Goal: Task Accomplishment & Management: Use online tool/utility

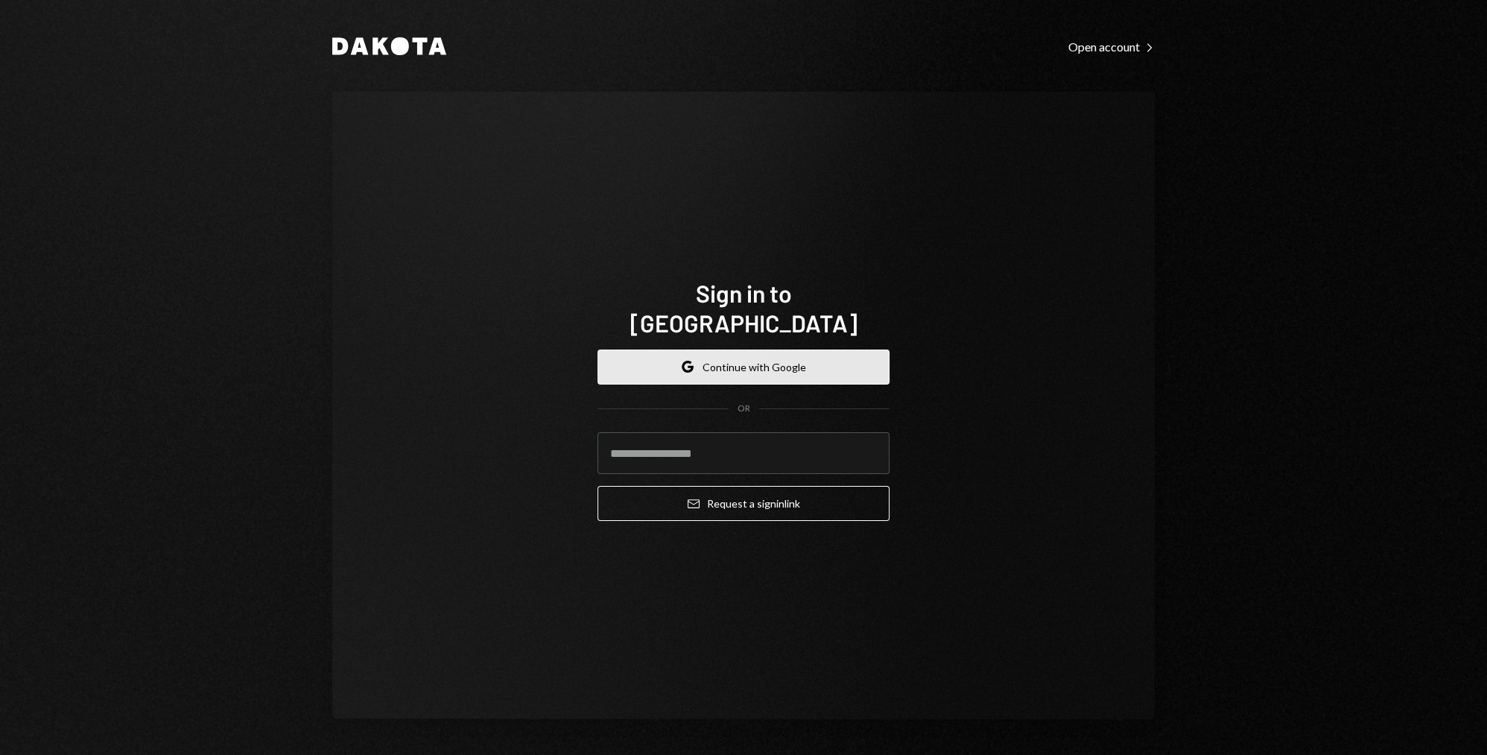
click at [759, 357] on button "Google Continue with Google" at bounding box center [744, 366] width 292 height 35
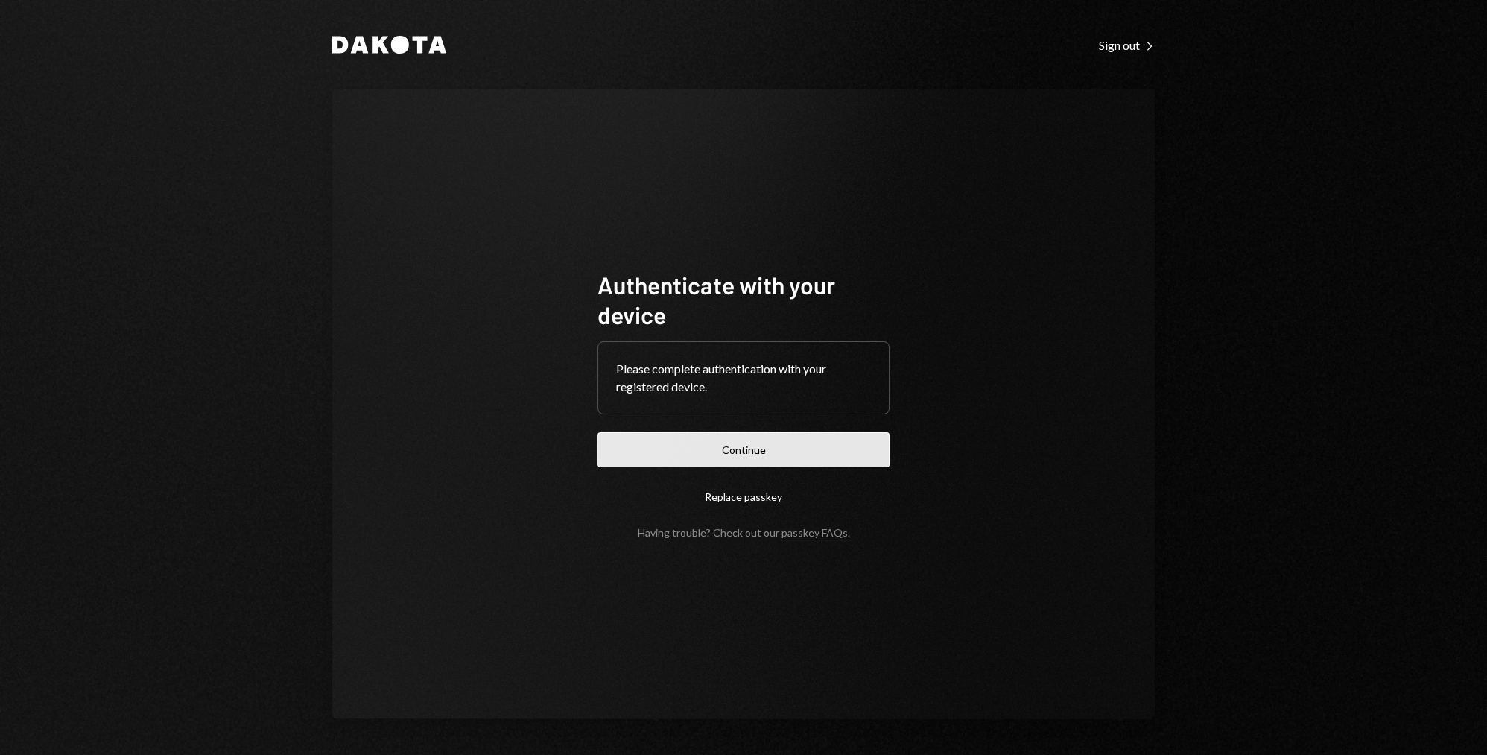
click at [727, 446] on button "Continue" at bounding box center [744, 449] width 292 height 35
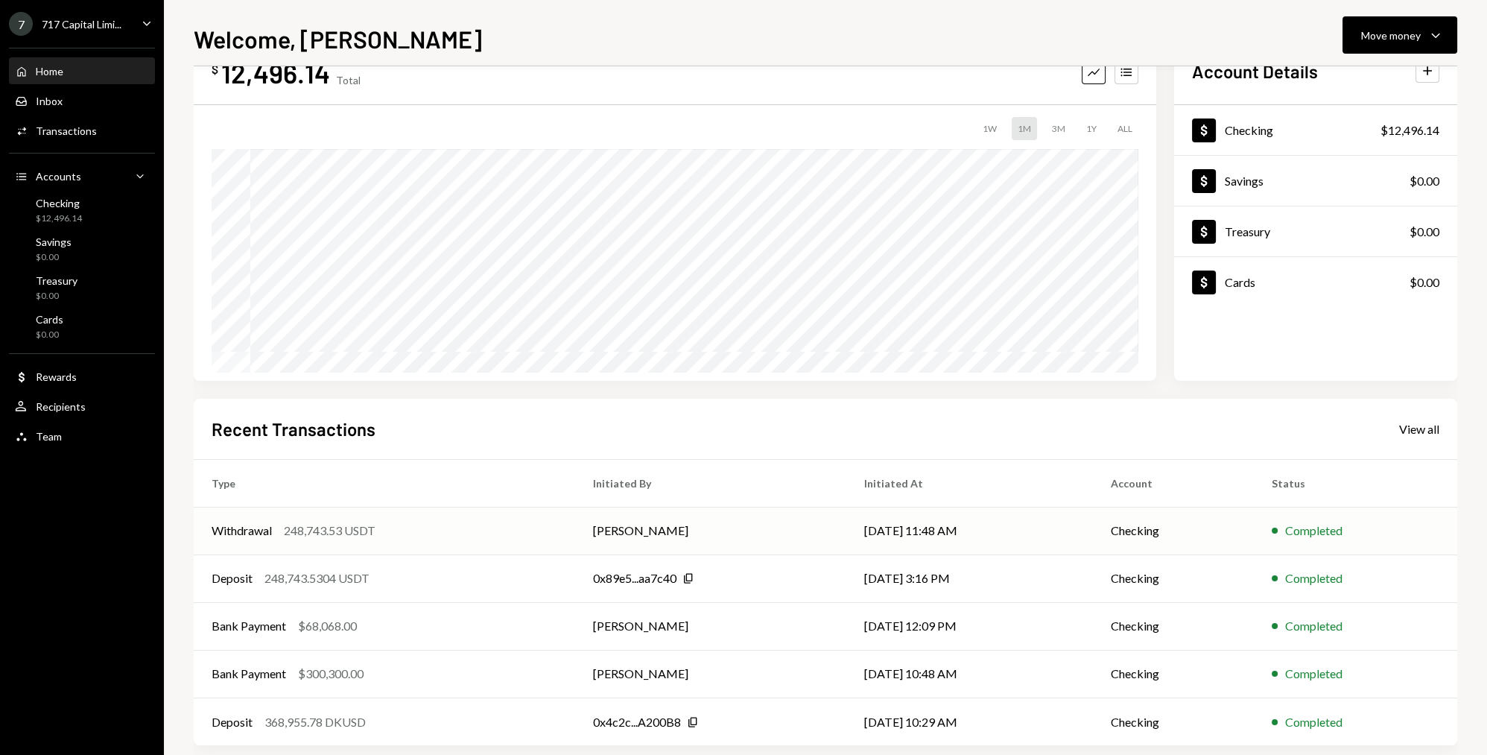
scroll to position [67, 0]
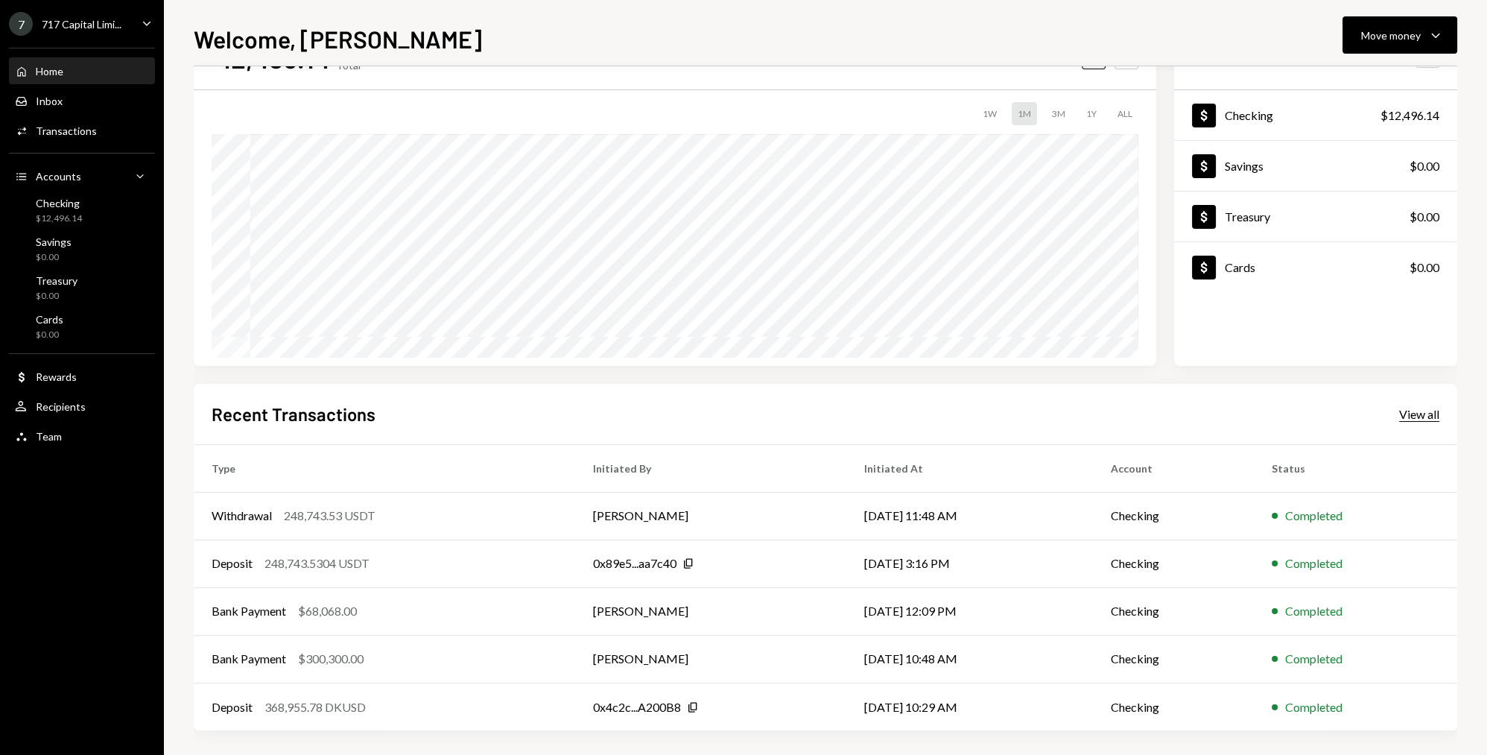
click at [1406, 417] on div "View all" at bounding box center [1419, 414] width 40 height 15
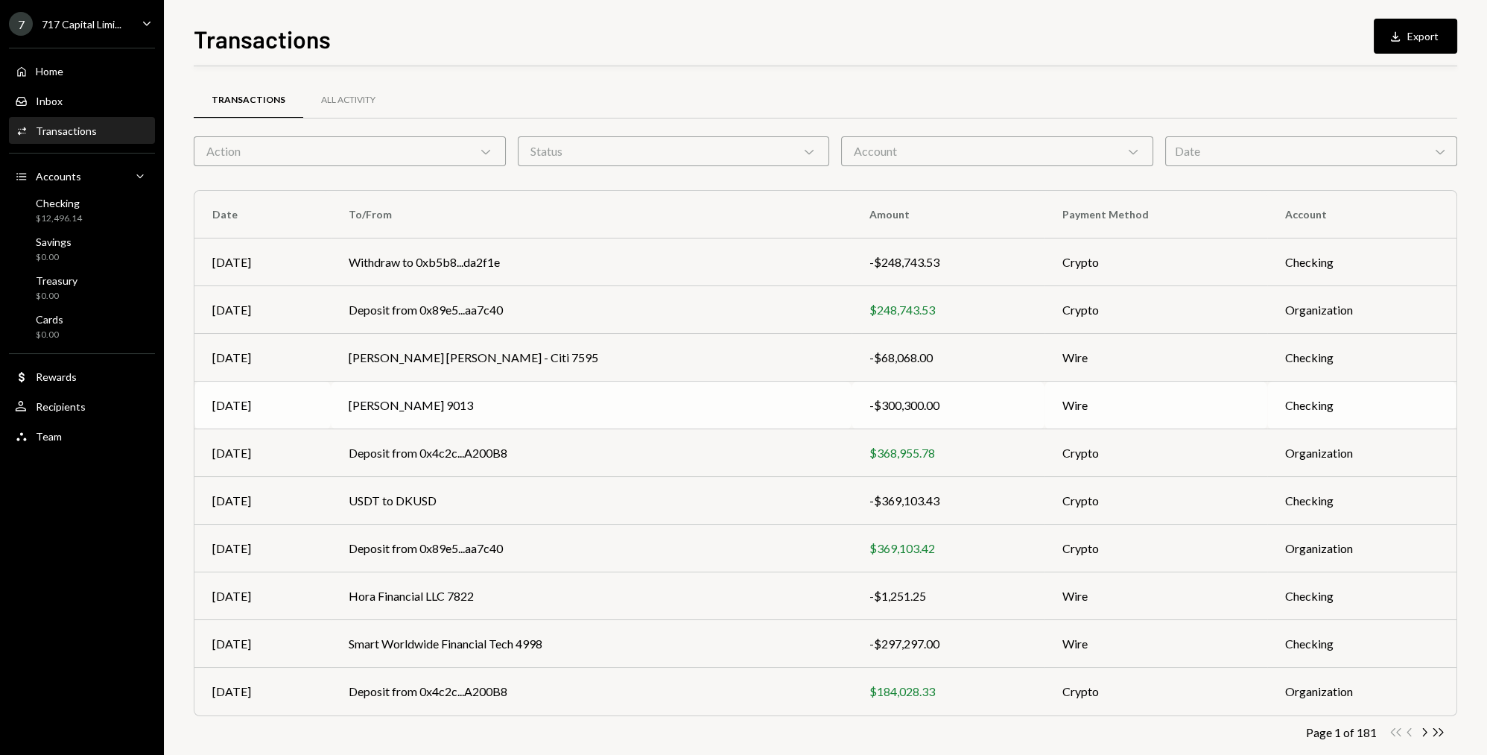
scroll to position [25, 0]
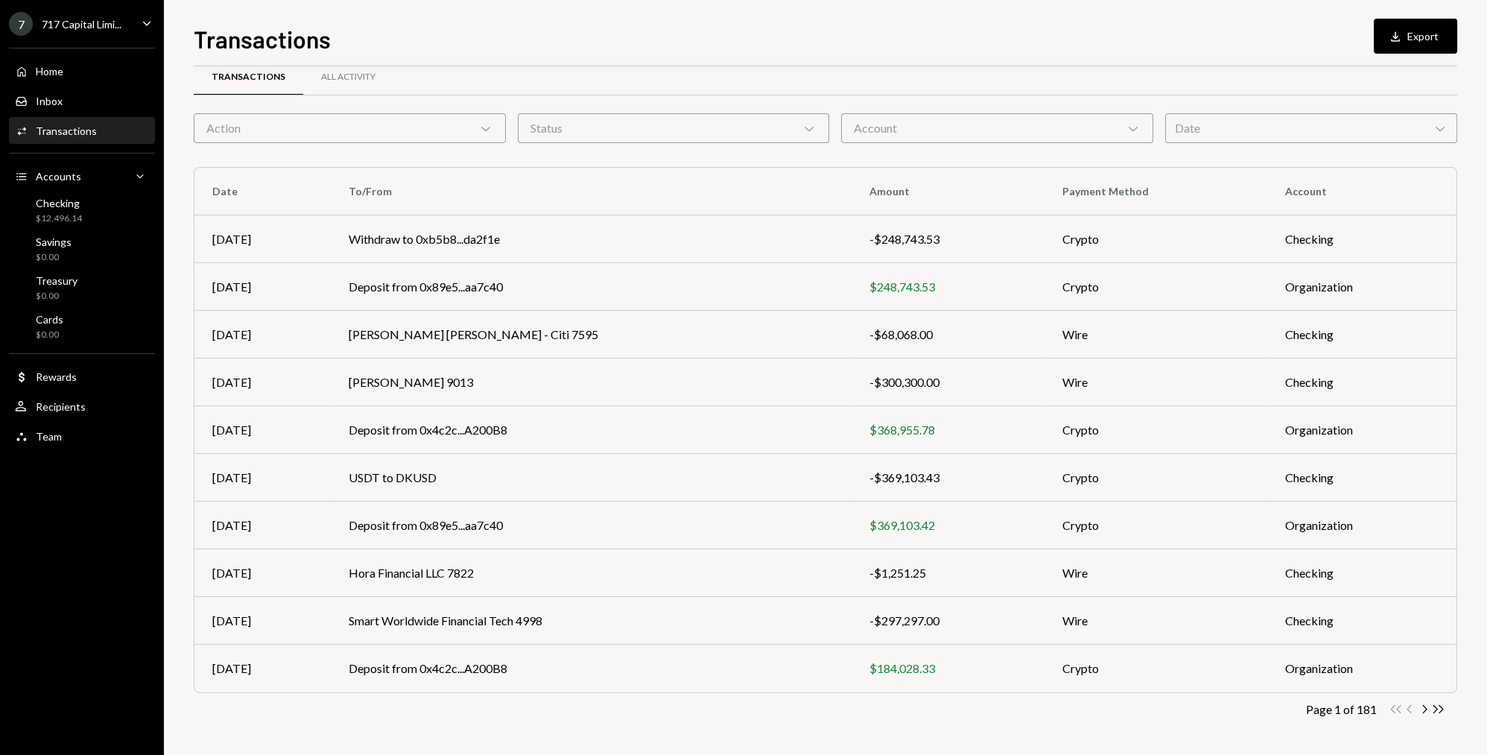
click at [364, 130] on div "Action Chevron Down" at bounding box center [350, 128] width 312 height 30
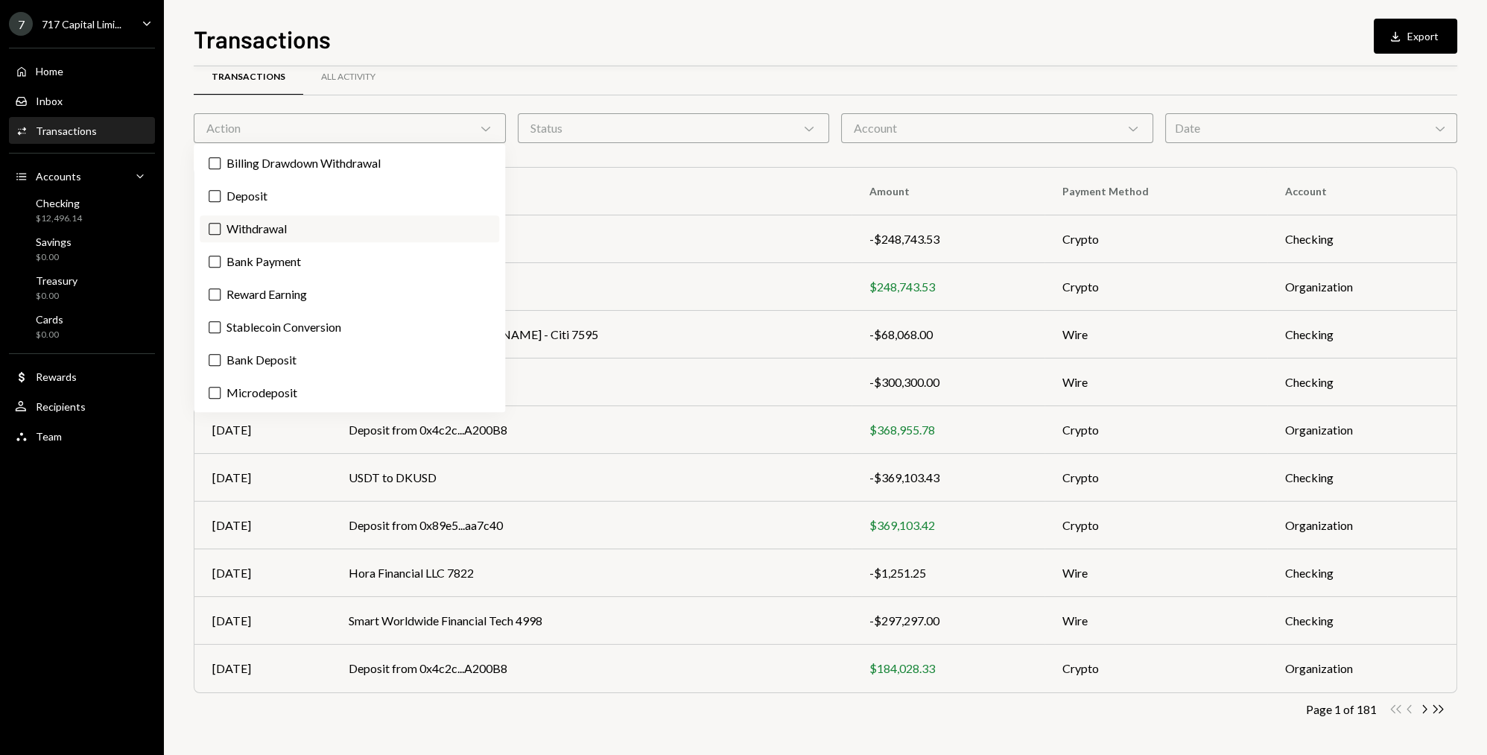
click at [270, 227] on label "Withdrawal" at bounding box center [350, 228] width 300 height 27
click at [221, 227] on button "Withdrawal" at bounding box center [215, 229] width 12 height 12
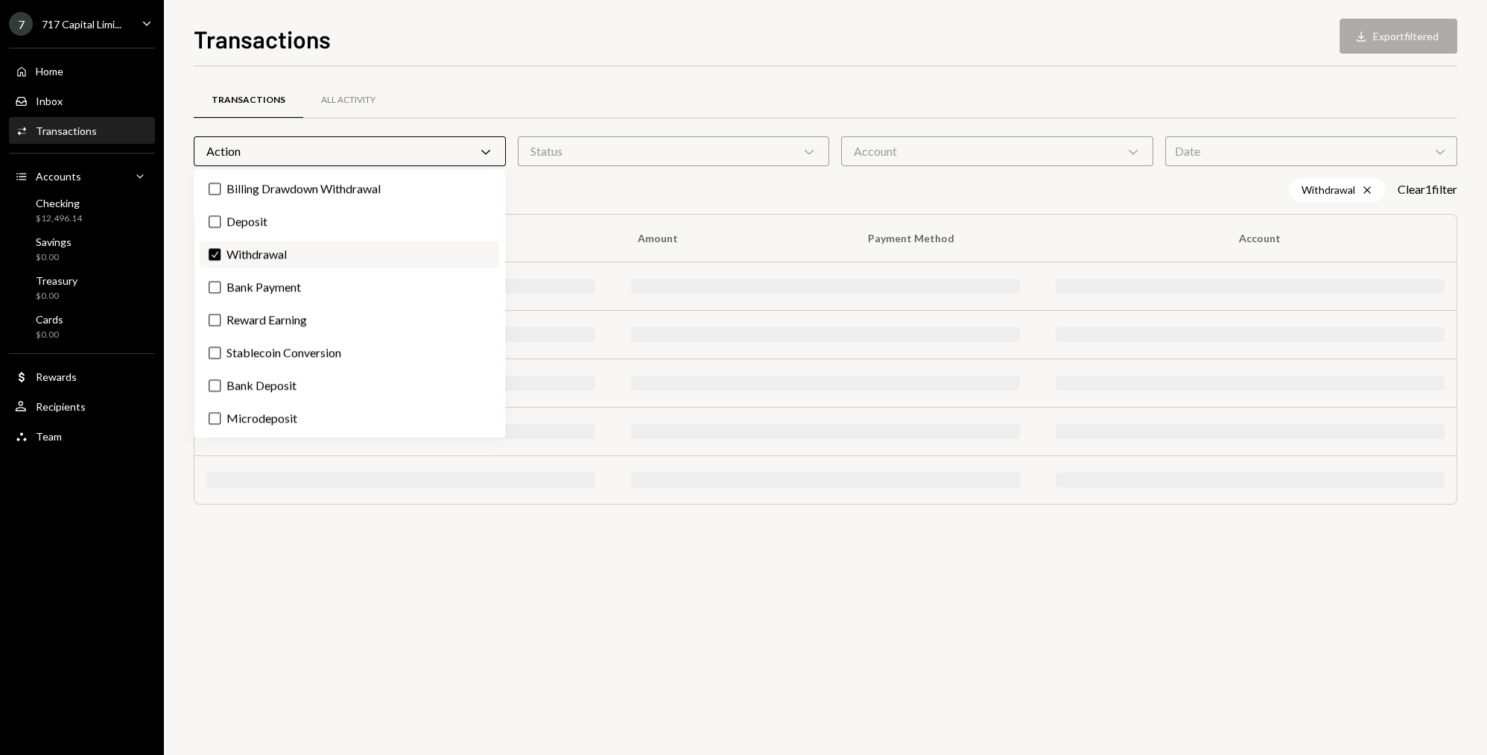
scroll to position [0, 0]
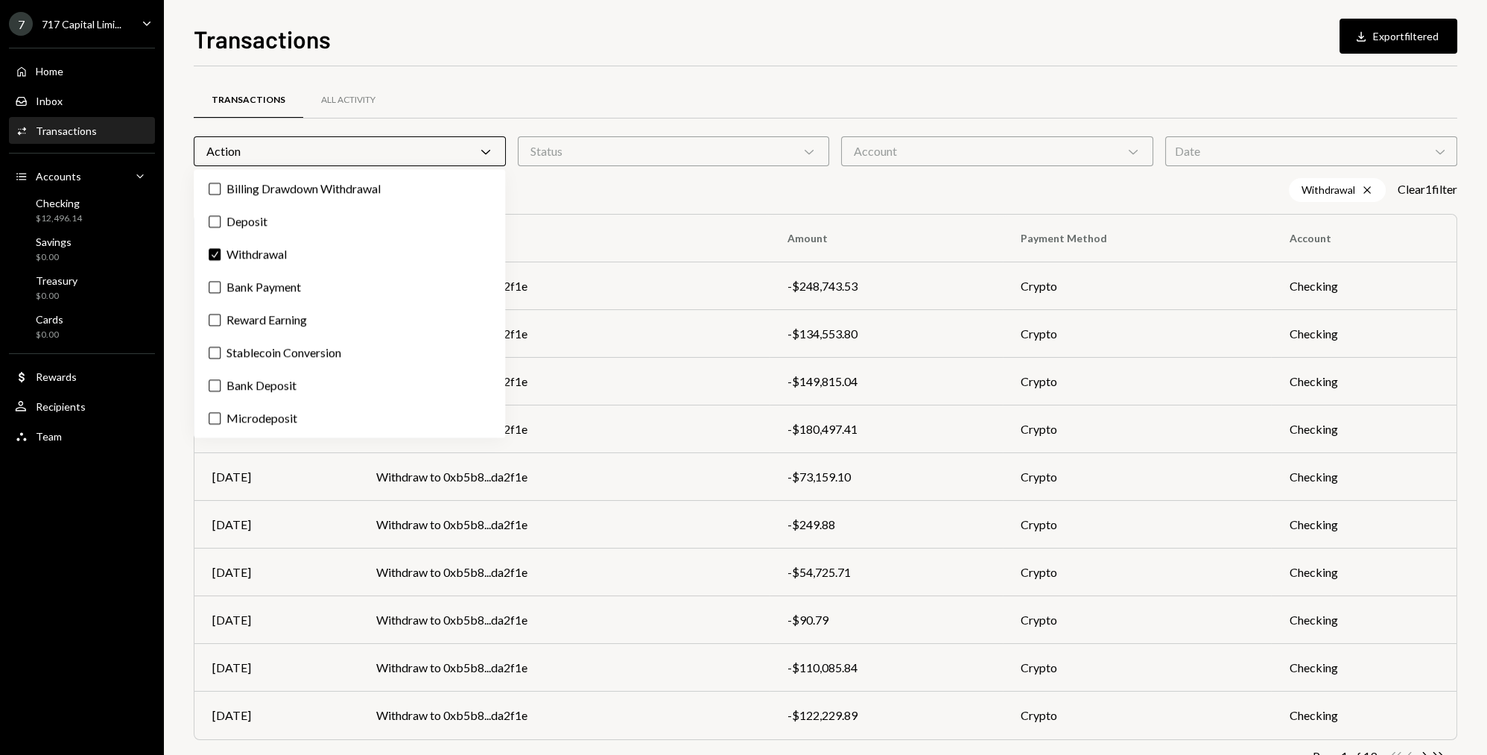
click at [744, 183] on div "Withdrawal Cross Clear 1 filter" at bounding box center [826, 190] width 1264 height 24
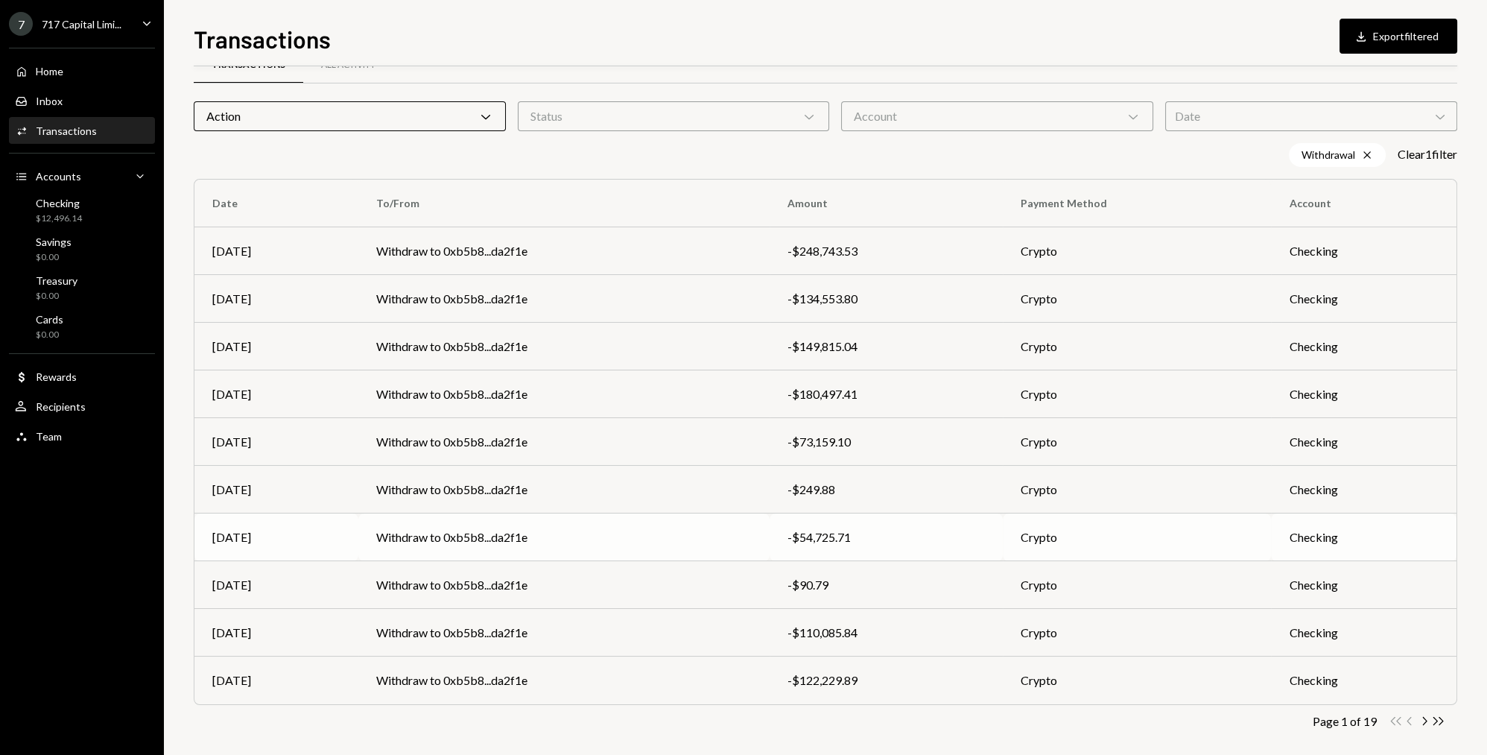
scroll to position [48, 0]
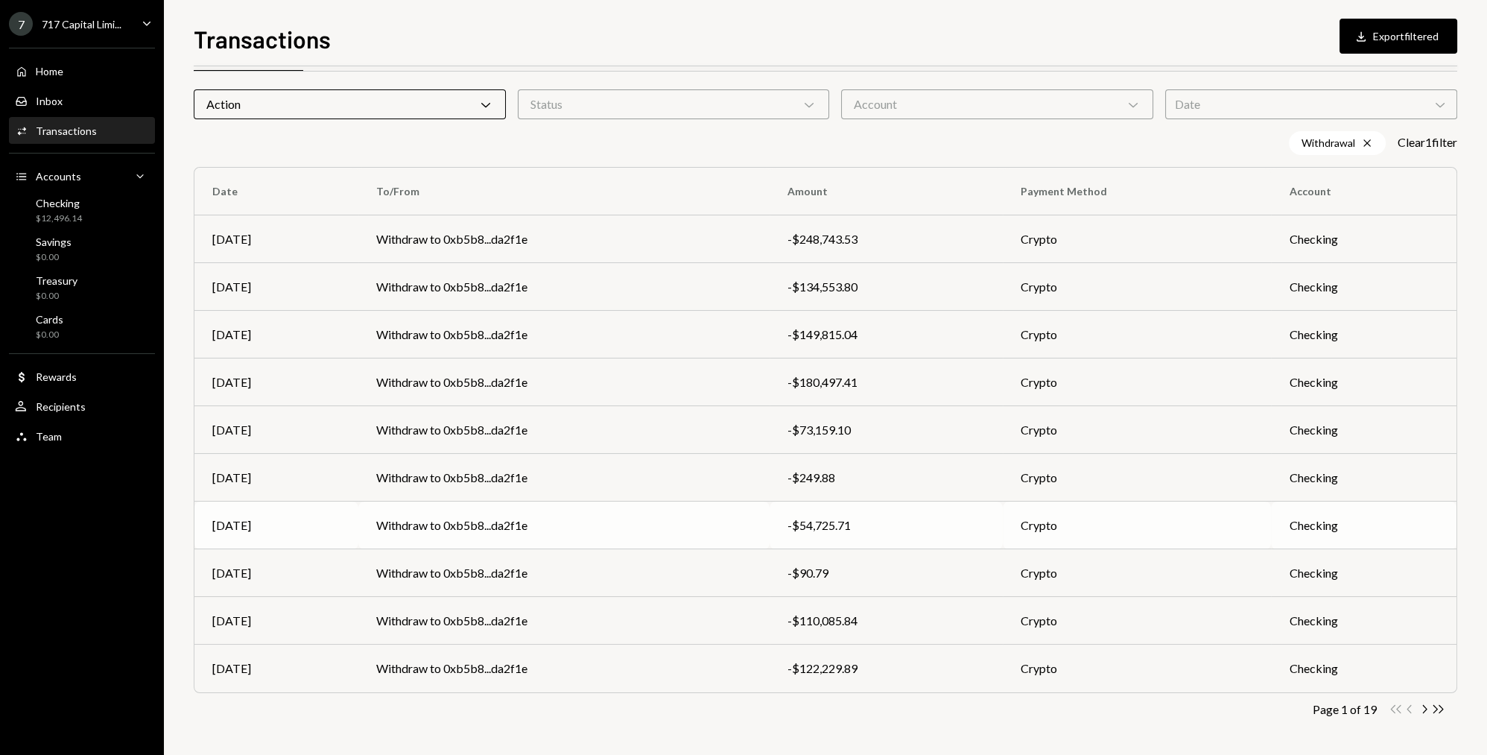
click at [654, 525] on td "Withdraw to 0xb5b8...da2f1e" at bounding box center [563, 525] width 411 height 48
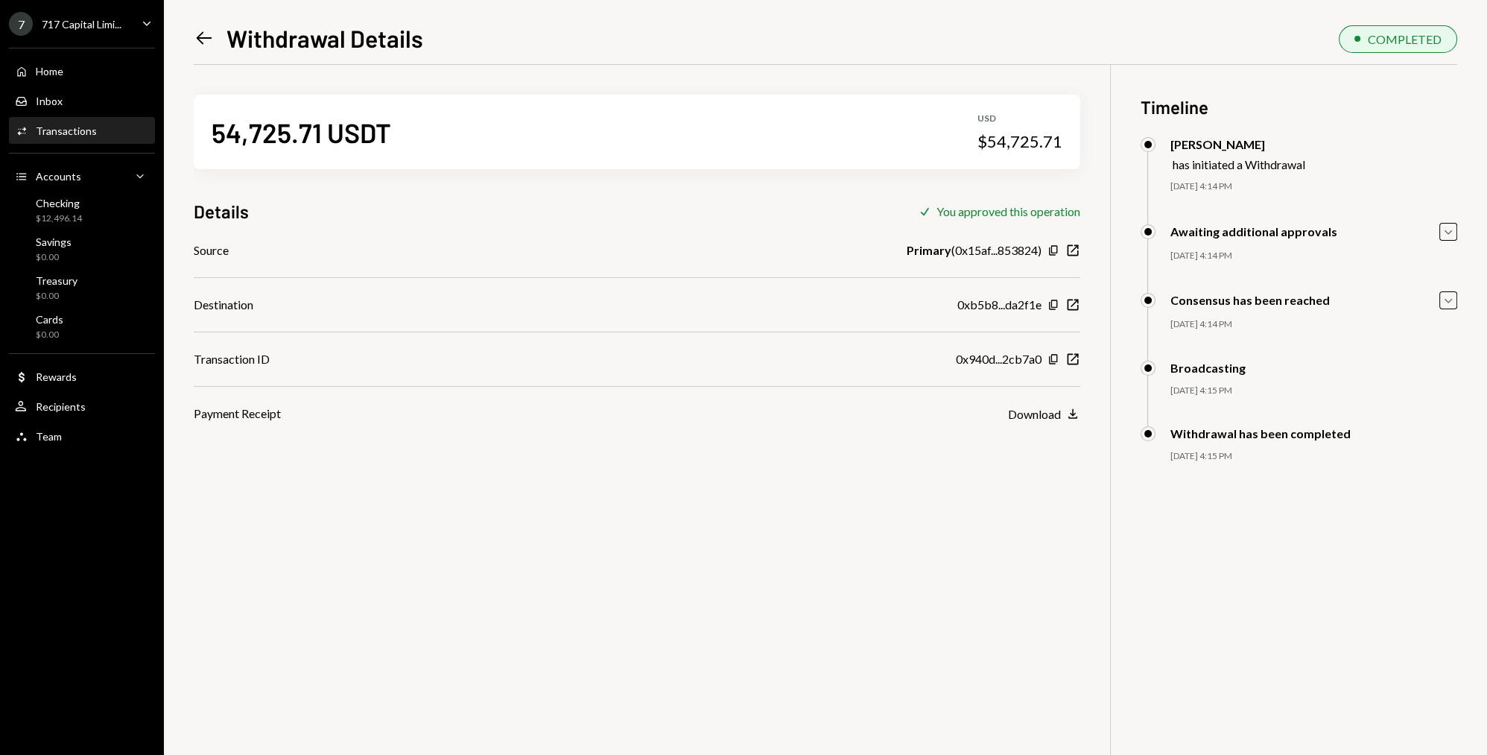
click at [203, 41] on icon "Left Arrow" at bounding box center [204, 38] width 21 height 21
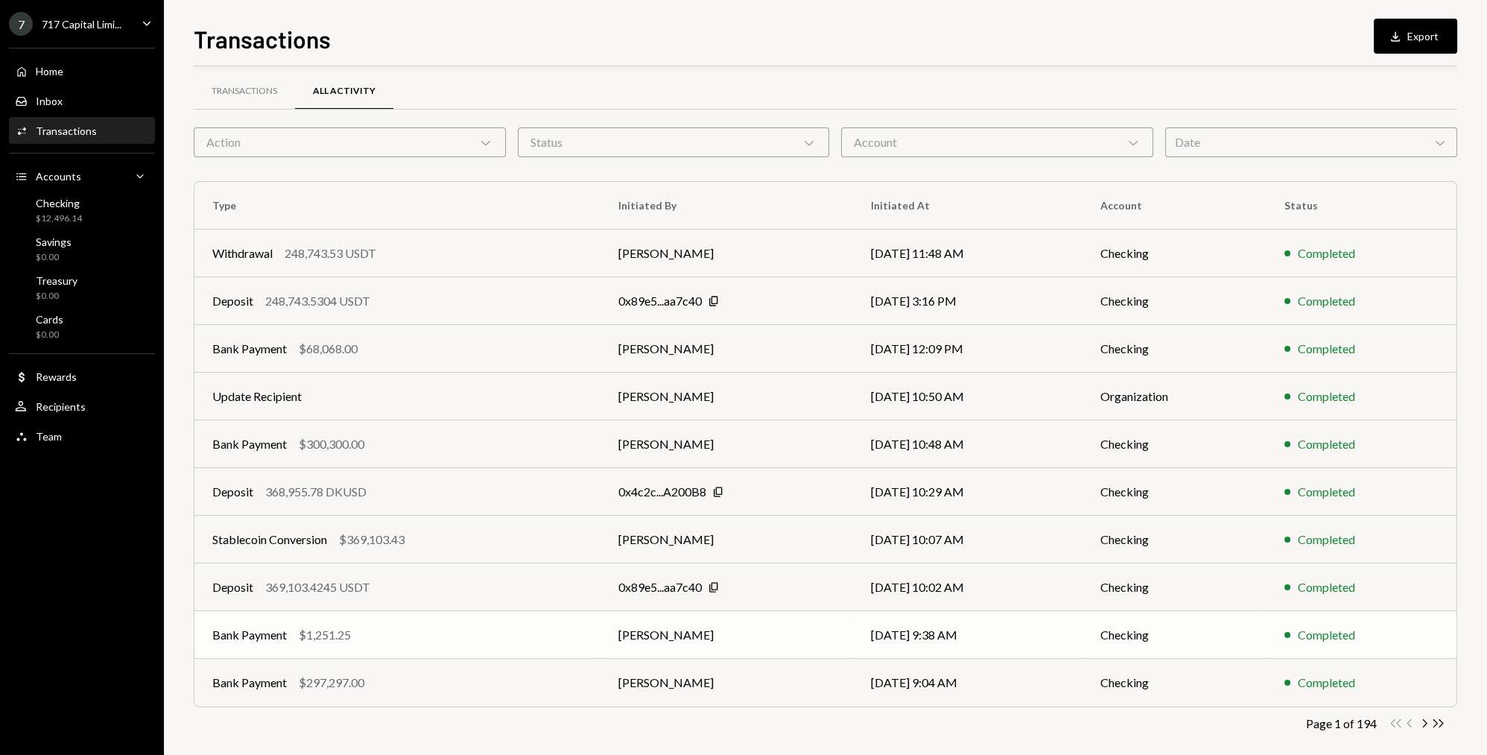
scroll to position [25, 0]
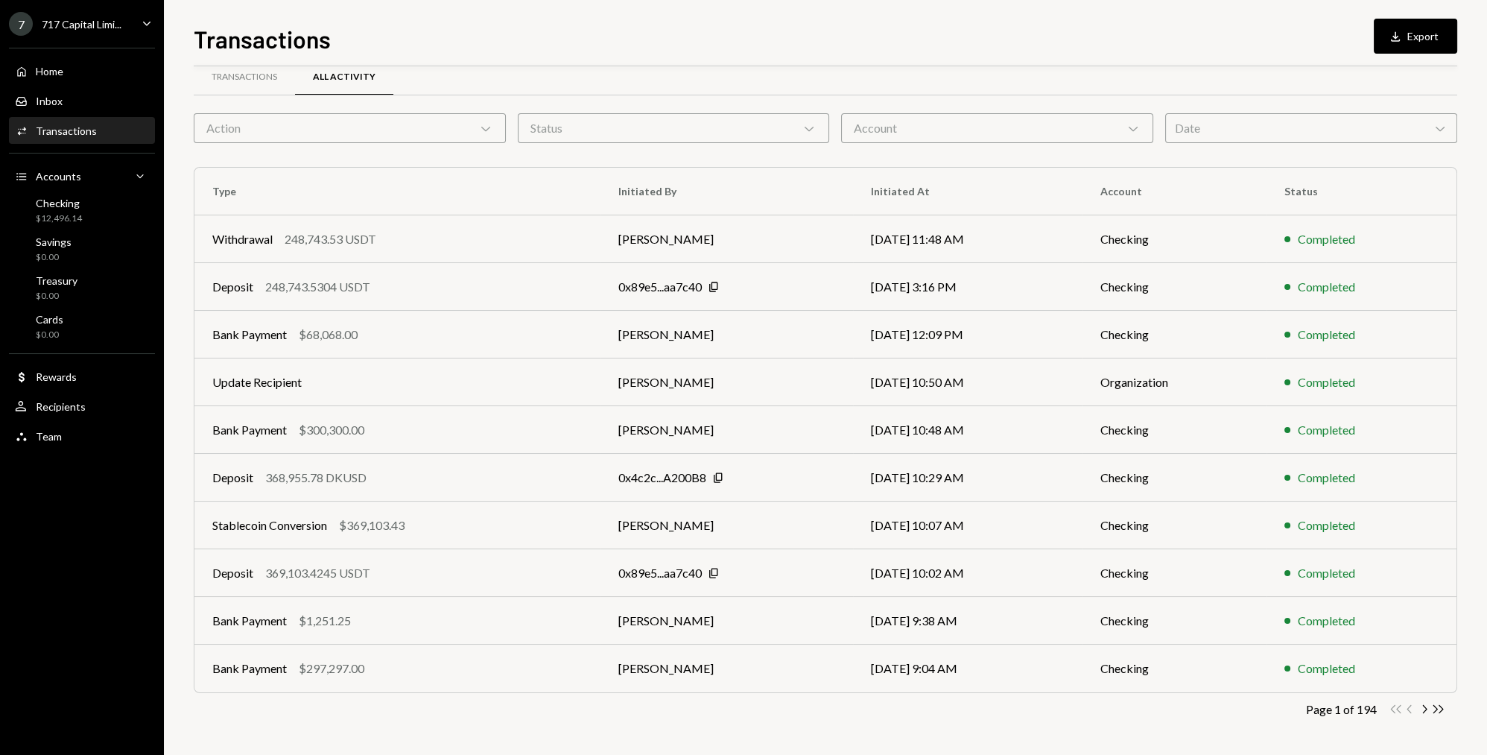
click at [325, 121] on div "Action Chevron Down" at bounding box center [350, 128] width 312 height 30
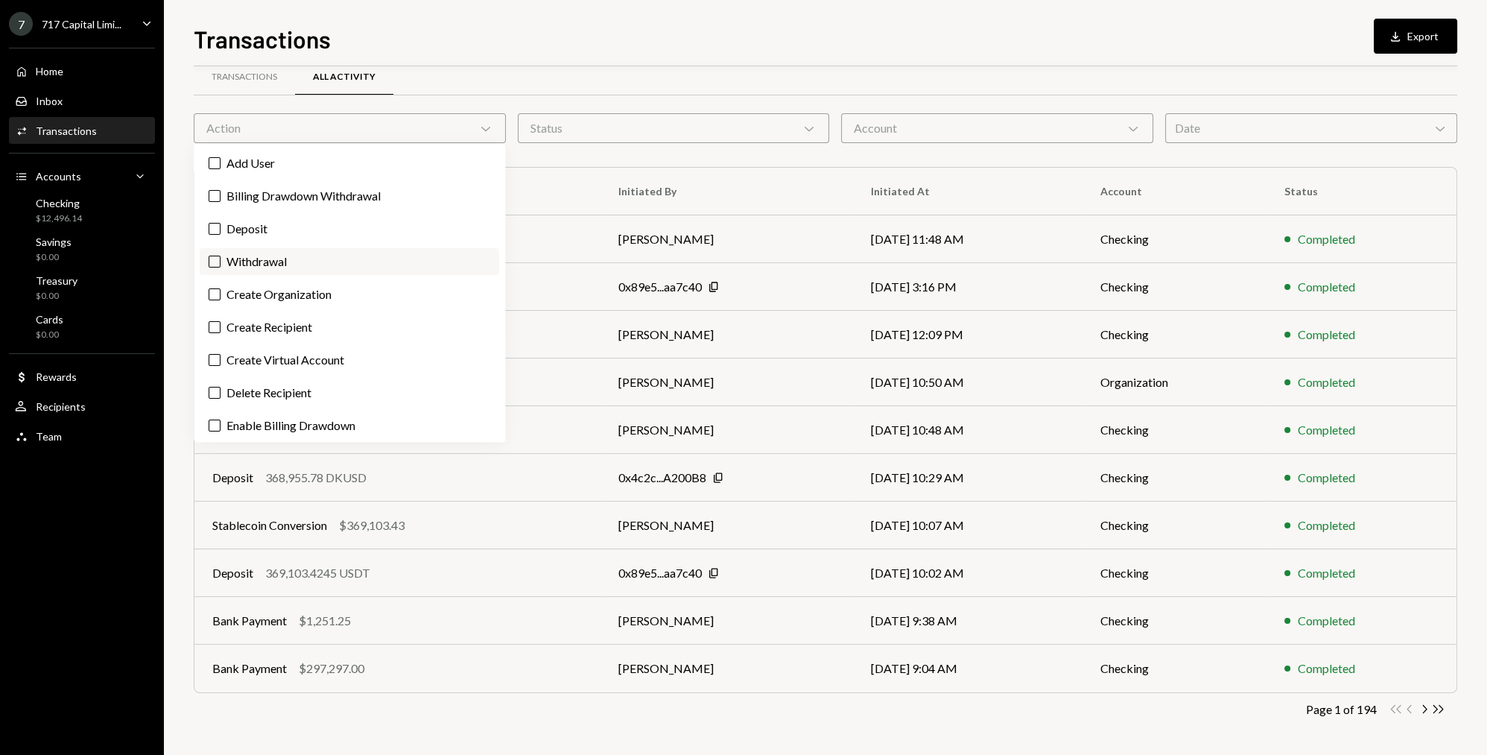
click at [249, 255] on label "Withdrawal" at bounding box center [350, 261] width 300 height 27
click at [221, 256] on button "Withdrawal" at bounding box center [215, 262] width 12 height 12
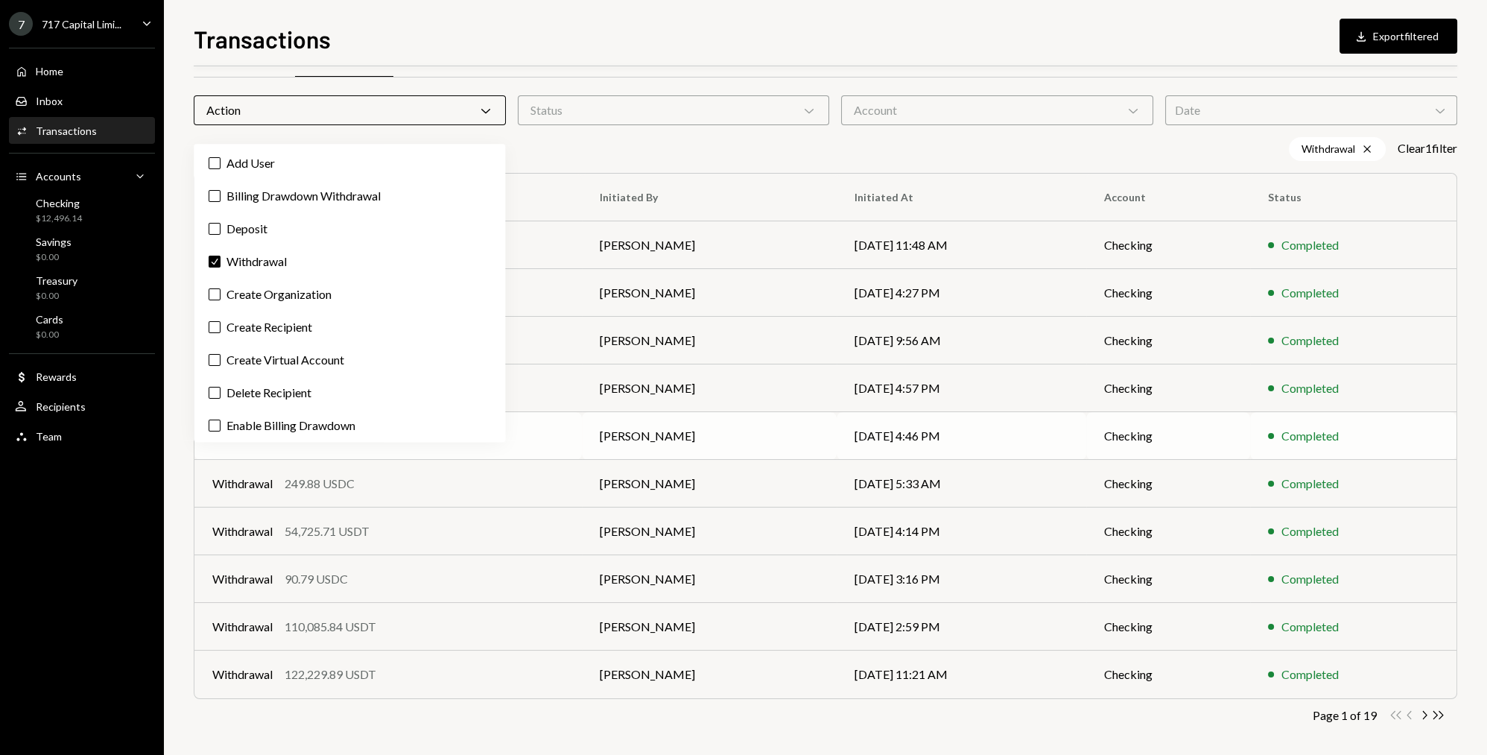
scroll to position [48, 0]
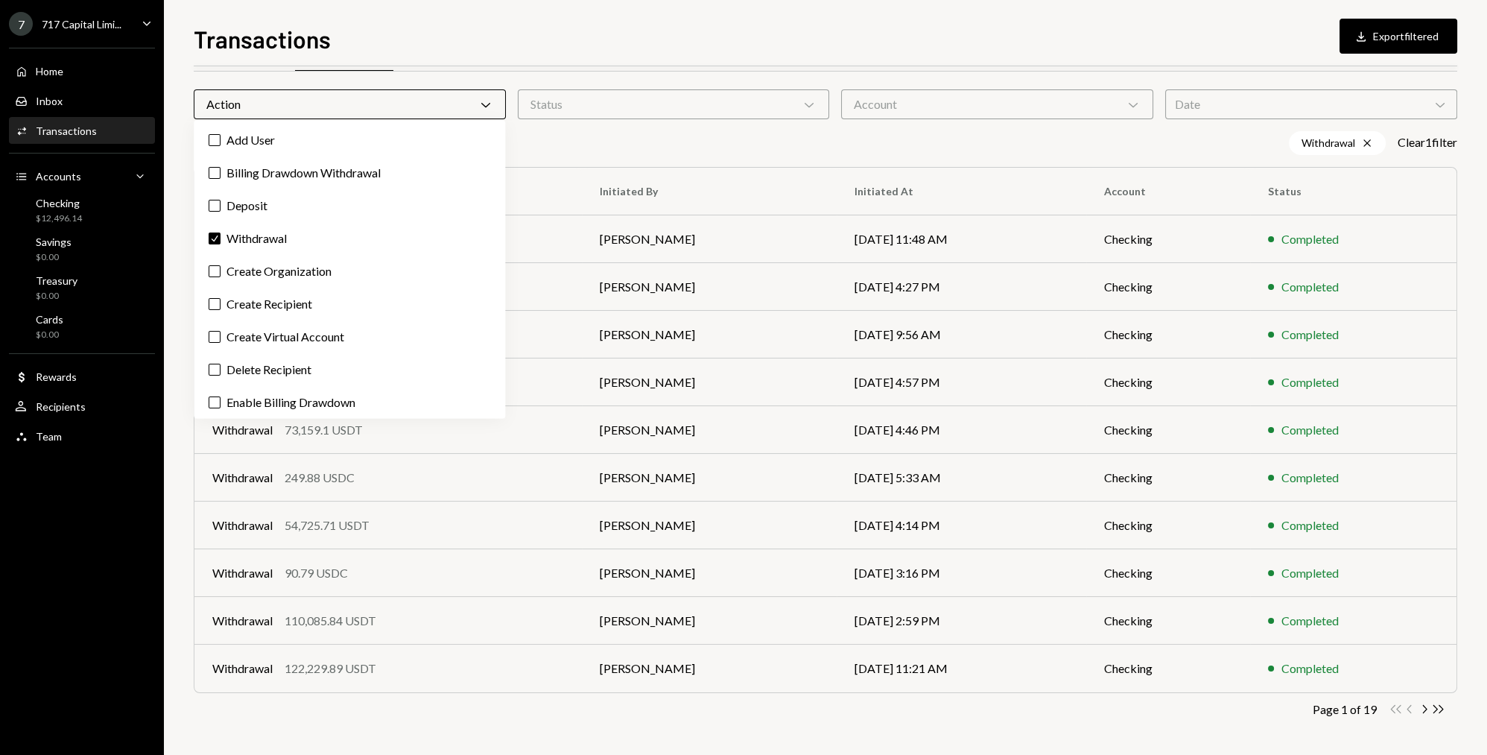
click at [453, 727] on div "Transactions All Activity Action Chevron Down Status Chevron Down Account Chevr…" at bounding box center [826, 399] width 1264 height 712
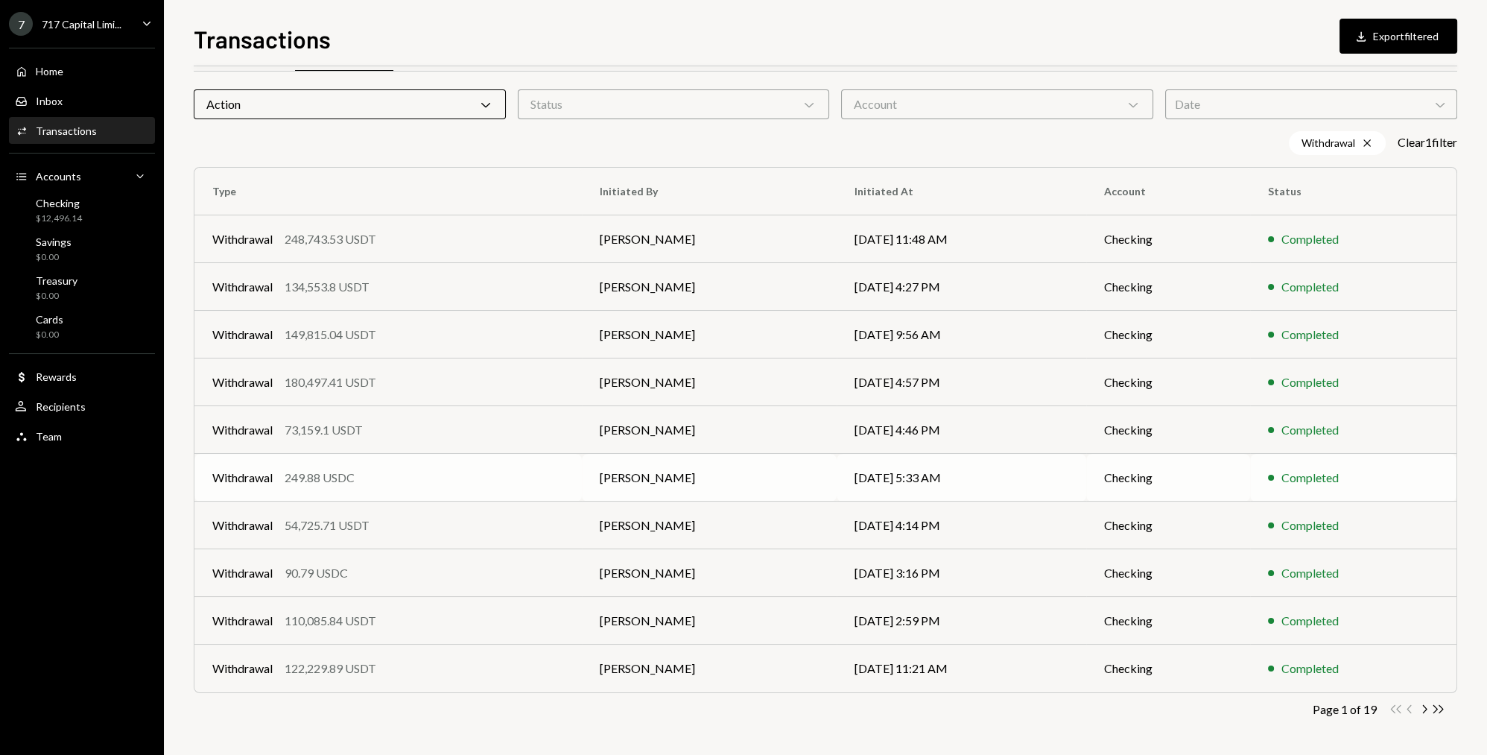
click at [428, 472] on div "Withdrawal 249.88 USDC" at bounding box center [388, 478] width 352 height 18
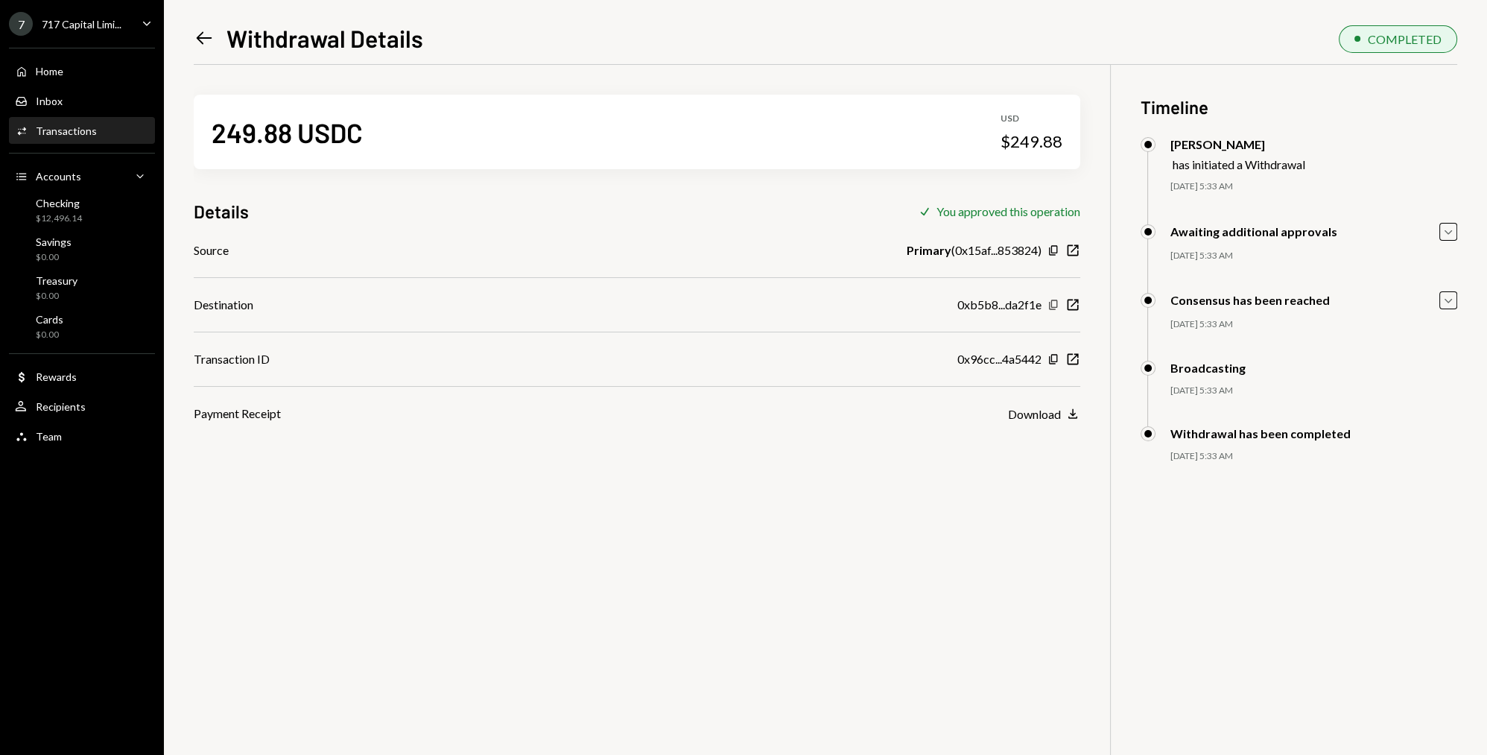
click at [1055, 302] on icon "Copy" at bounding box center [1054, 305] width 12 height 12
click at [67, 221] on div "$12,496.14" at bounding box center [59, 218] width 46 height 13
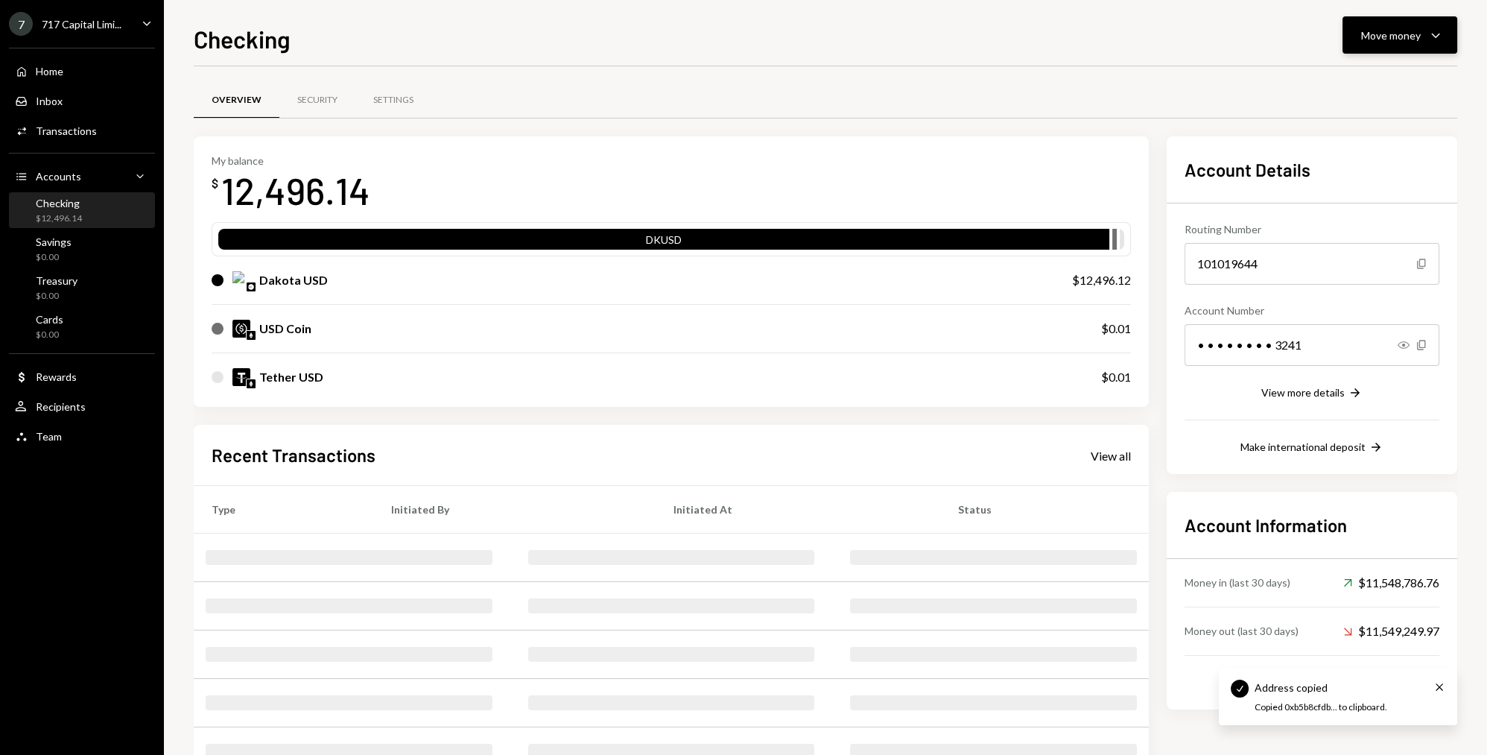
click at [1410, 45] on button "Move money Caret Down" at bounding box center [1400, 34] width 115 height 37
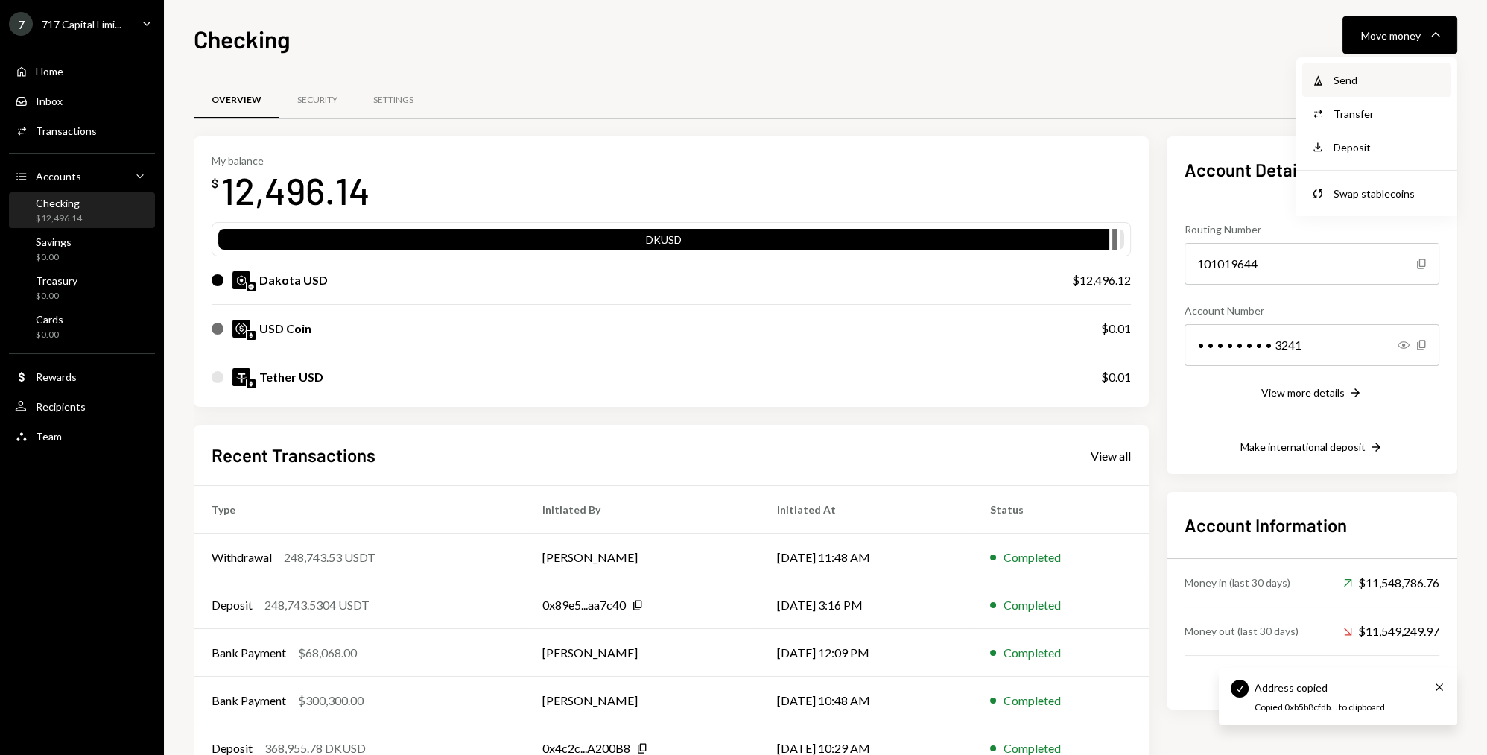
click at [1350, 75] on div "Send" at bounding box center [1388, 80] width 109 height 16
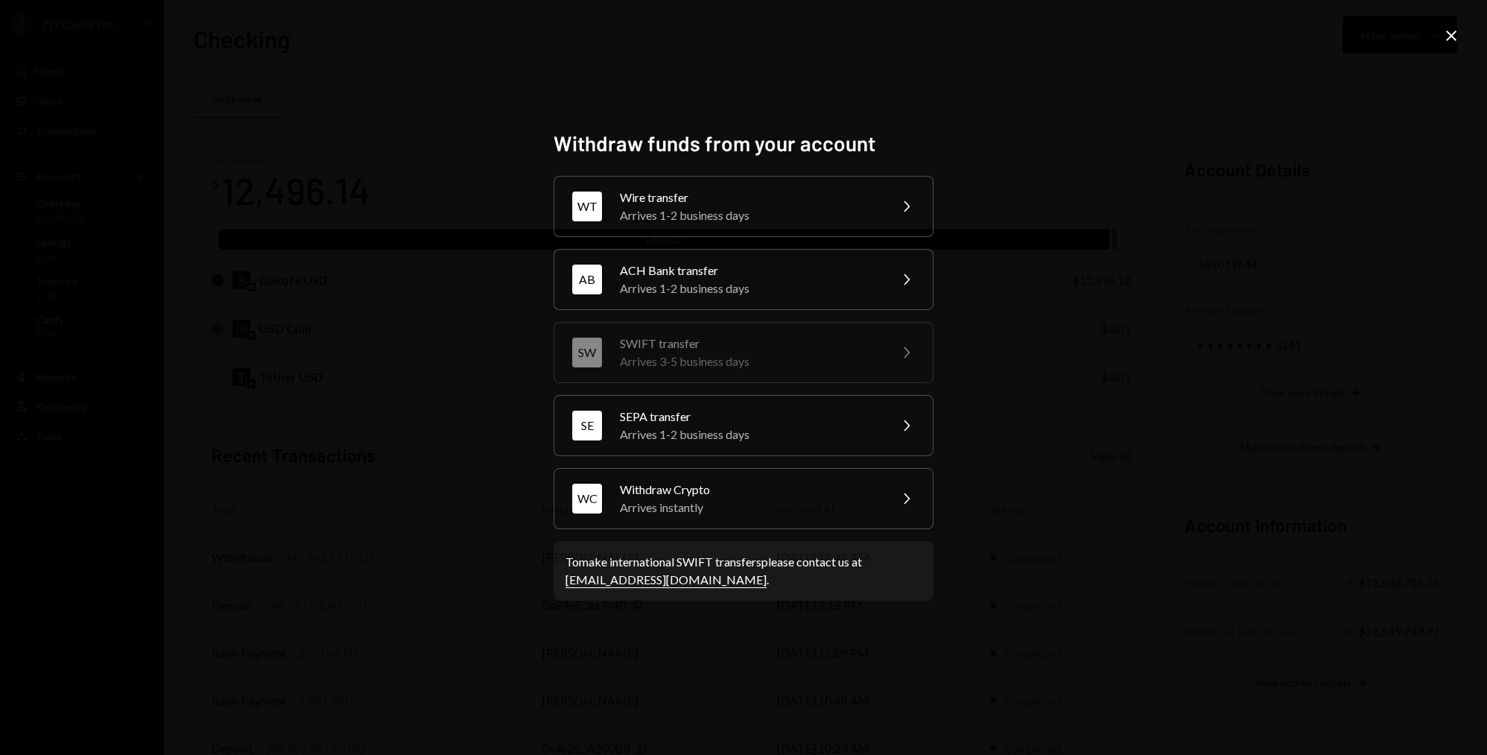
click at [1145, 350] on div "Withdraw funds from your account WT Wire transfer Arrives 1-2 business days Che…" at bounding box center [743, 377] width 1487 height 755
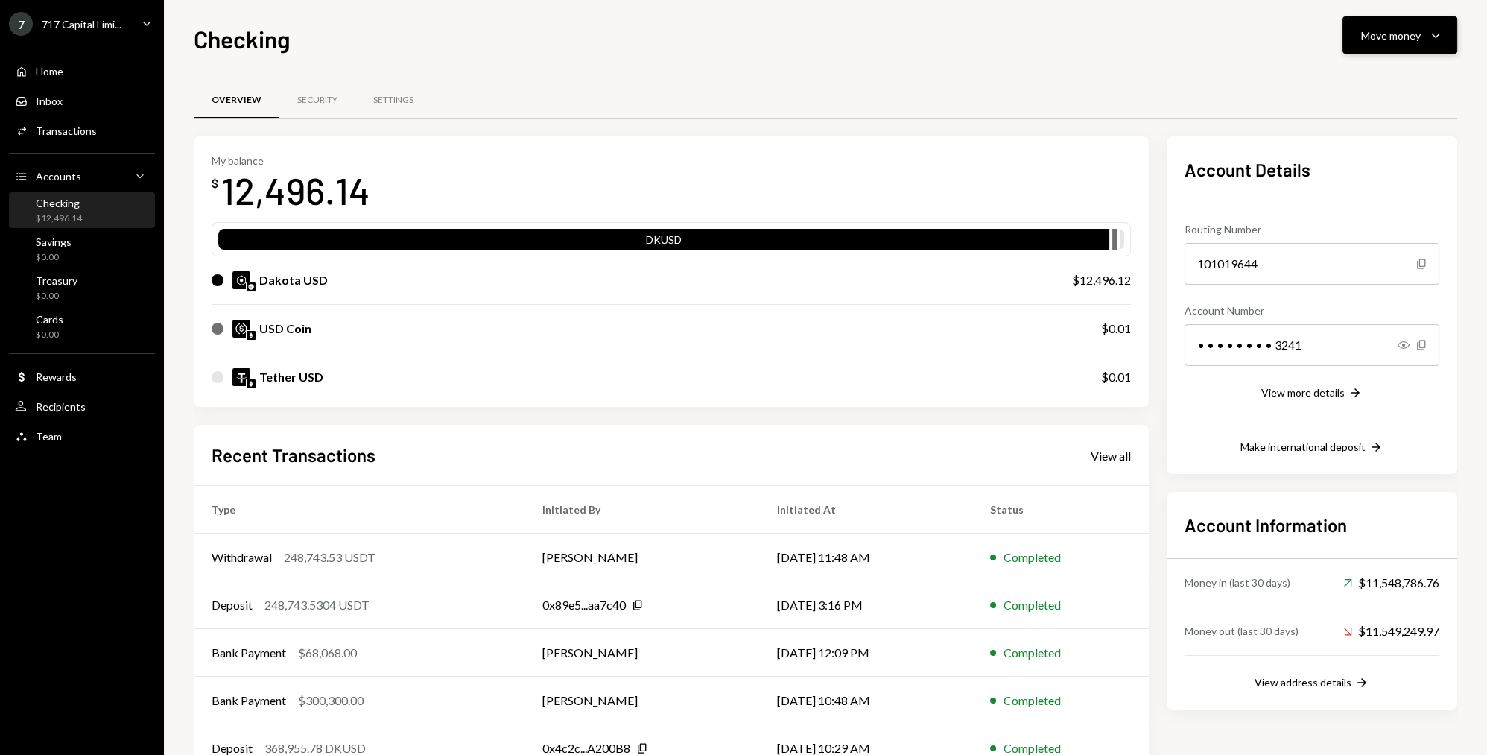
click at [1379, 48] on button "Move money Caret Down" at bounding box center [1400, 34] width 115 height 37
click at [1332, 197] on div "Swap Swap stablecoins" at bounding box center [1376, 194] width 131 height 16
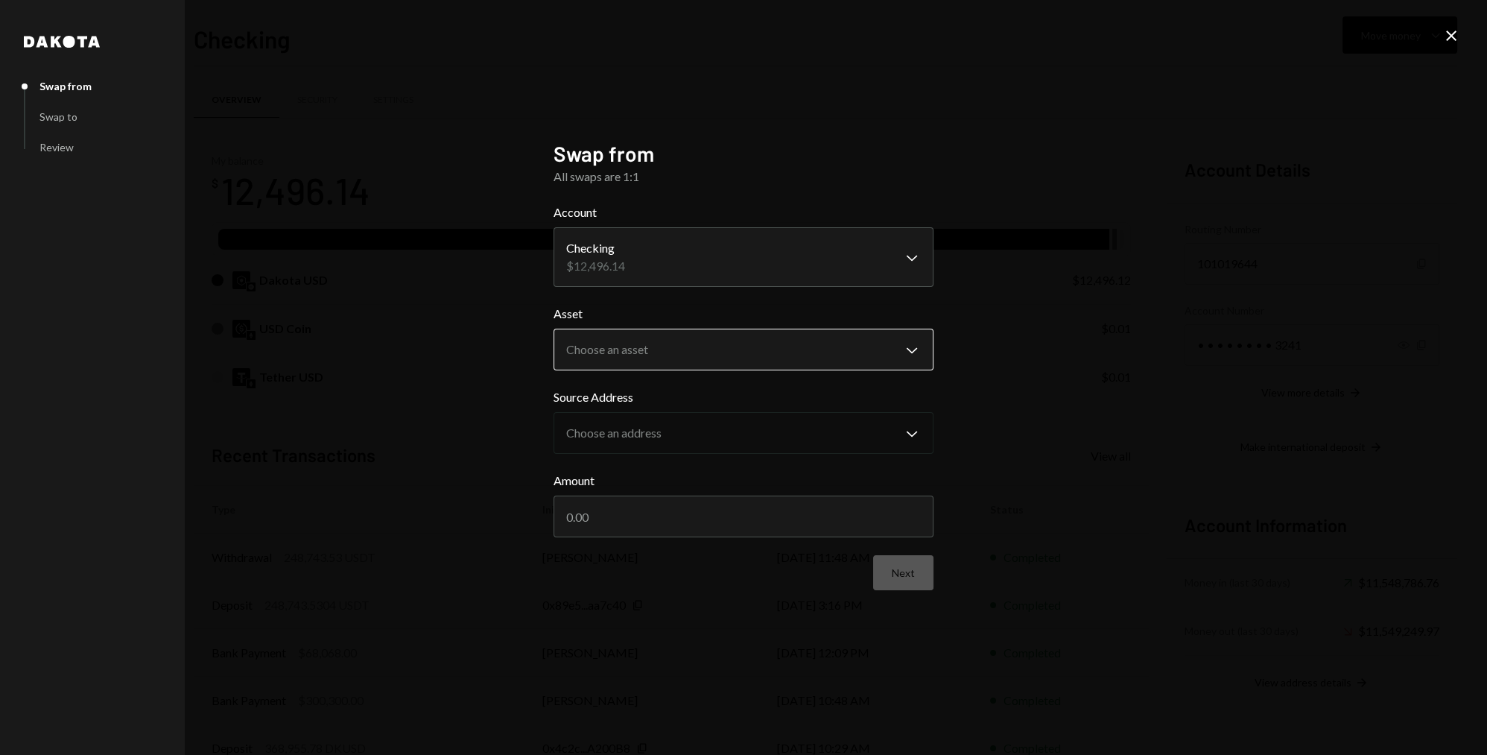
click at [709, 360] on body "7 717 Capital Limi... Caret Down Home Home Inbox Inbox Activities Transactions …" at bounding box center [743, 377] width 1487 height 755
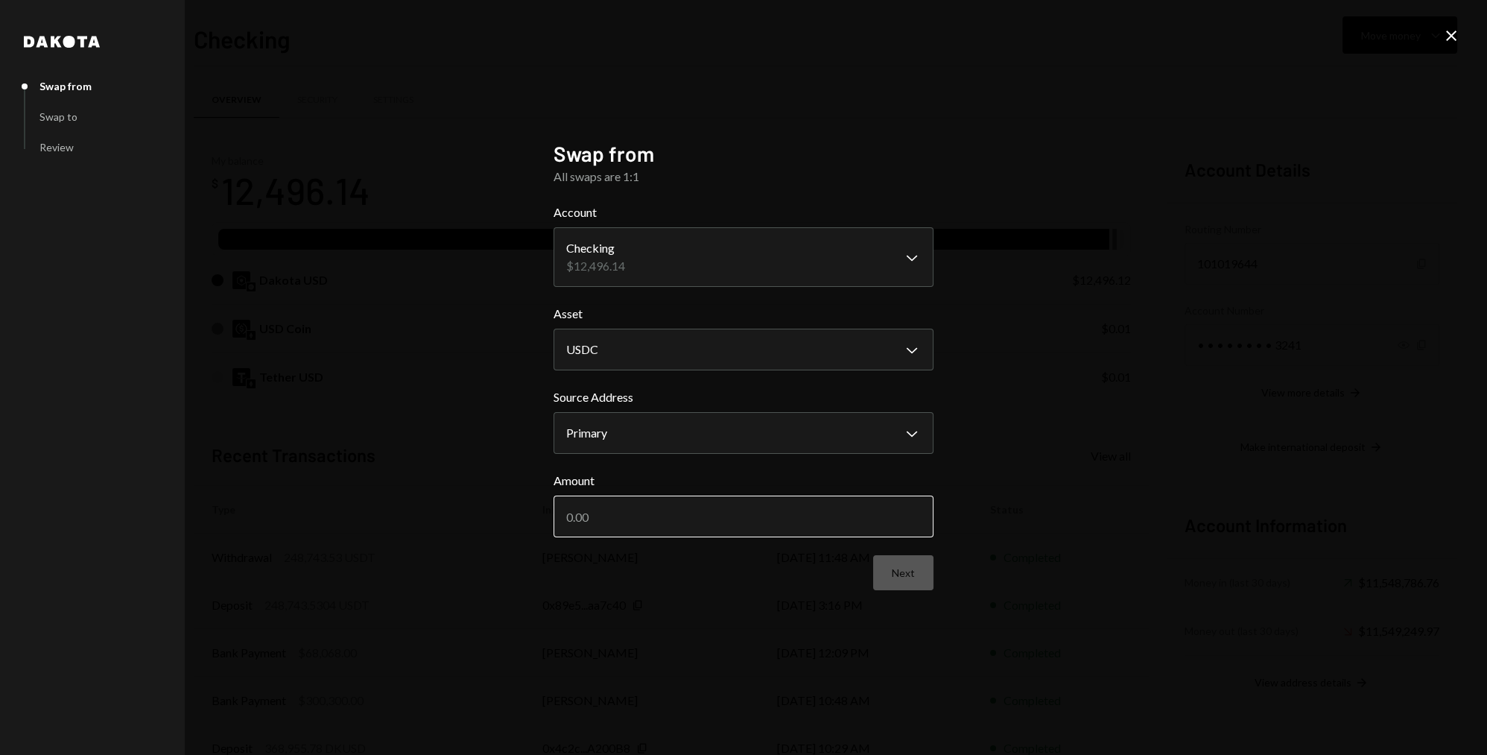
click at [634, 522] on input "Amount" at bounding box center [744, 517] width 380 height 42
click at [699, 346] on body "7 717 Capital Limi... Caret Down Home Home Inbox Inbox Activities Transactions …" at bounding box center [743, 377] width 1487 height 755
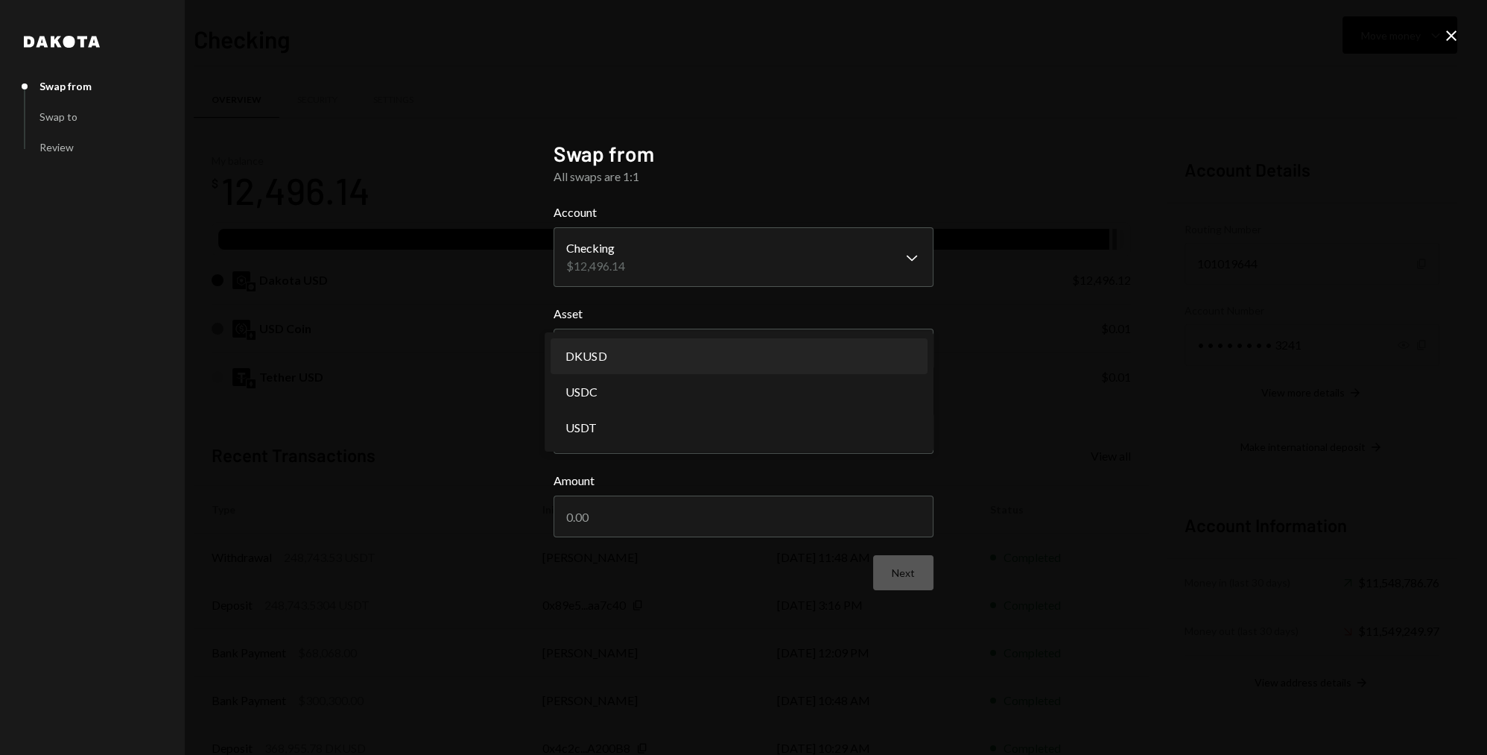
select select "*****"
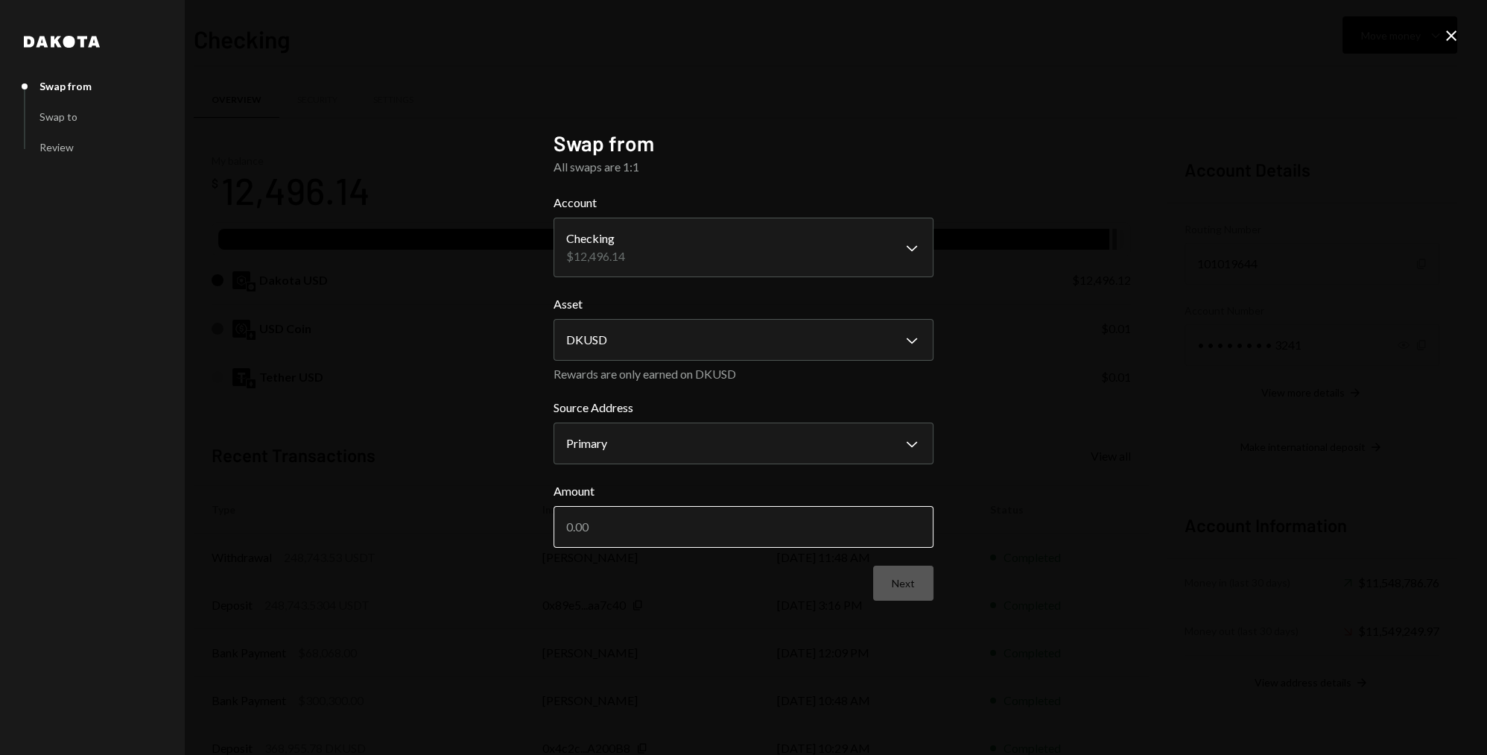
click at [647, 524] on input "Amount" at bounding box center [744, 527] width 380 height 42
type input "2496.12"
click at [895, 585] on button "Next" at bounding box center [903, 583] width 60 height 35
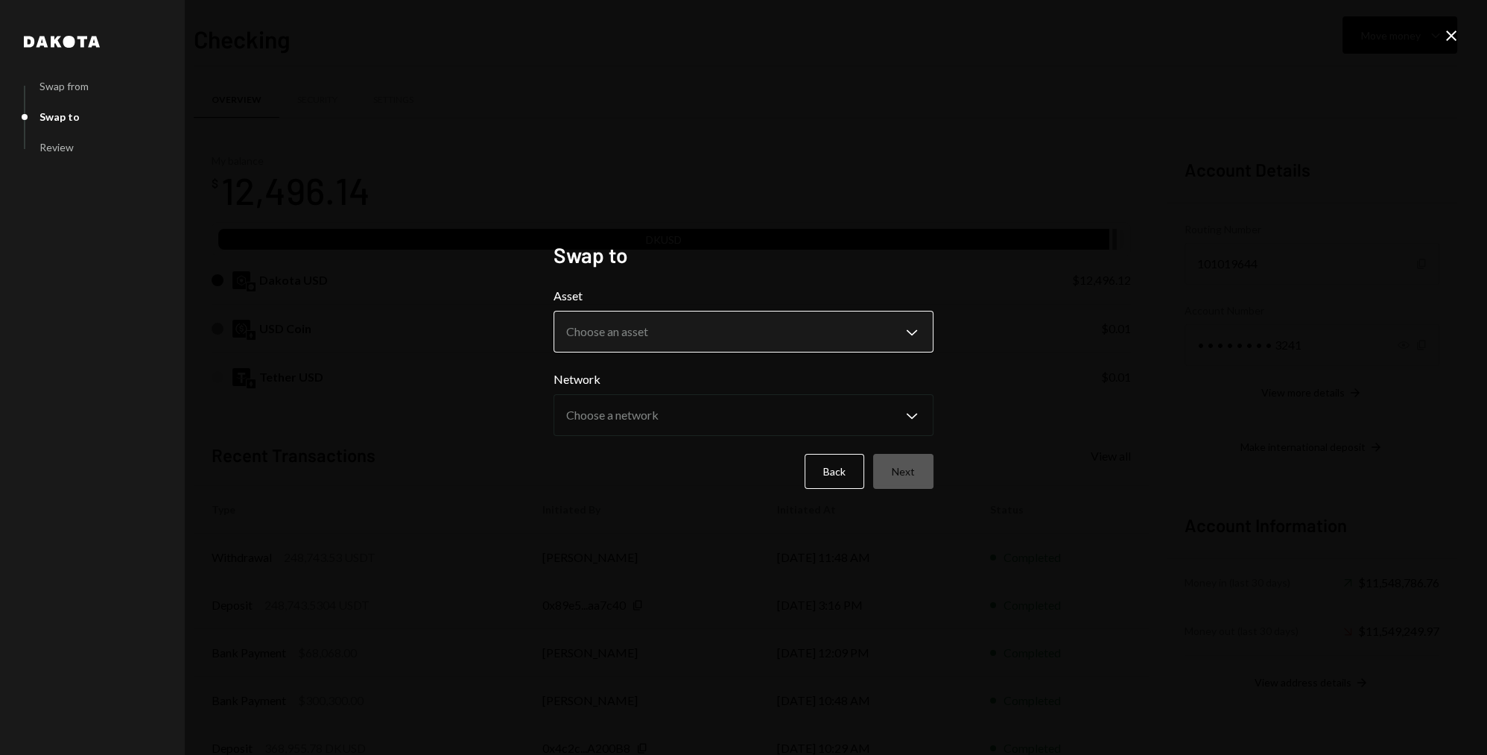
click at [697, 341] on body "7 717 Capital Limi... Caret Down Home Home Inbox Inbox Activities Transactions …" at bounding box center [743, 377] width 1487 height 755
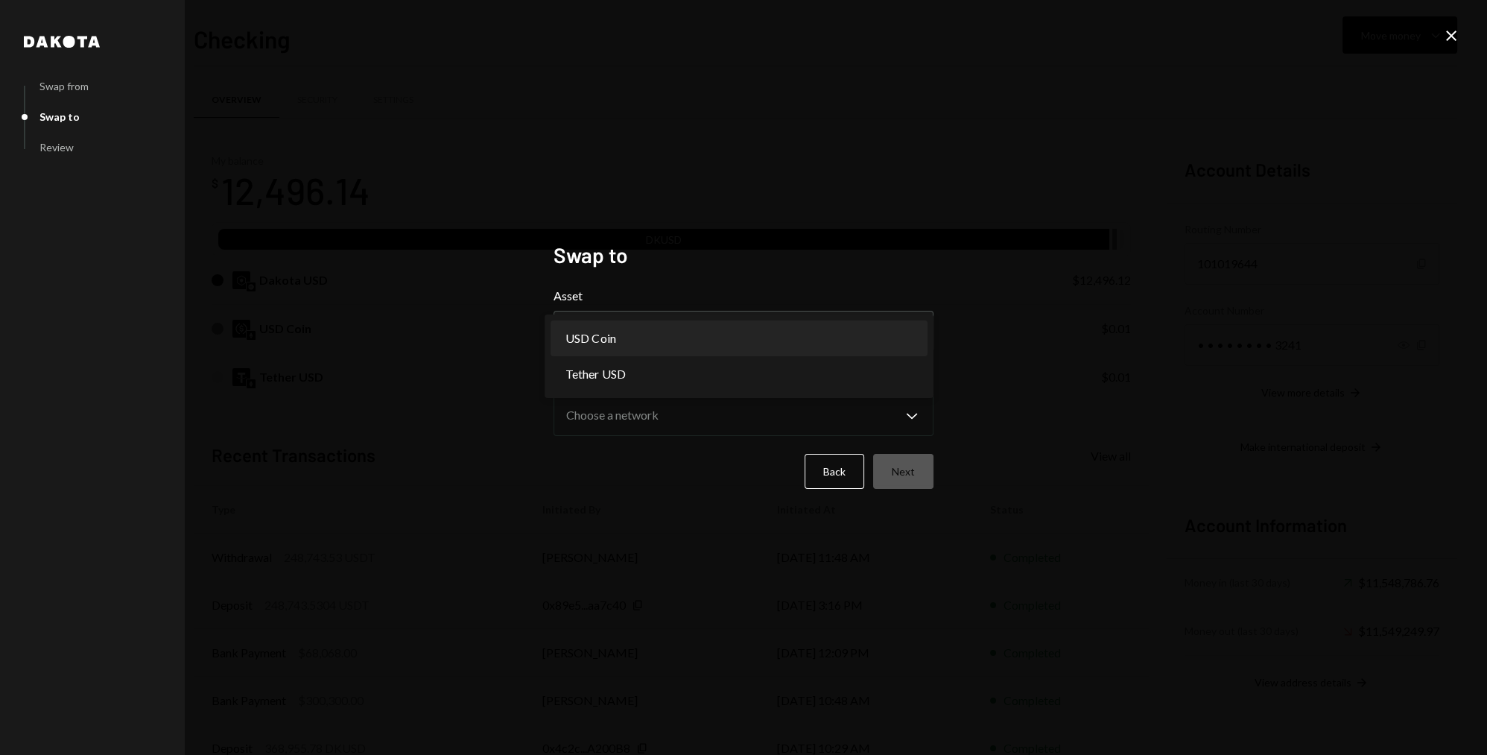
select select "****"
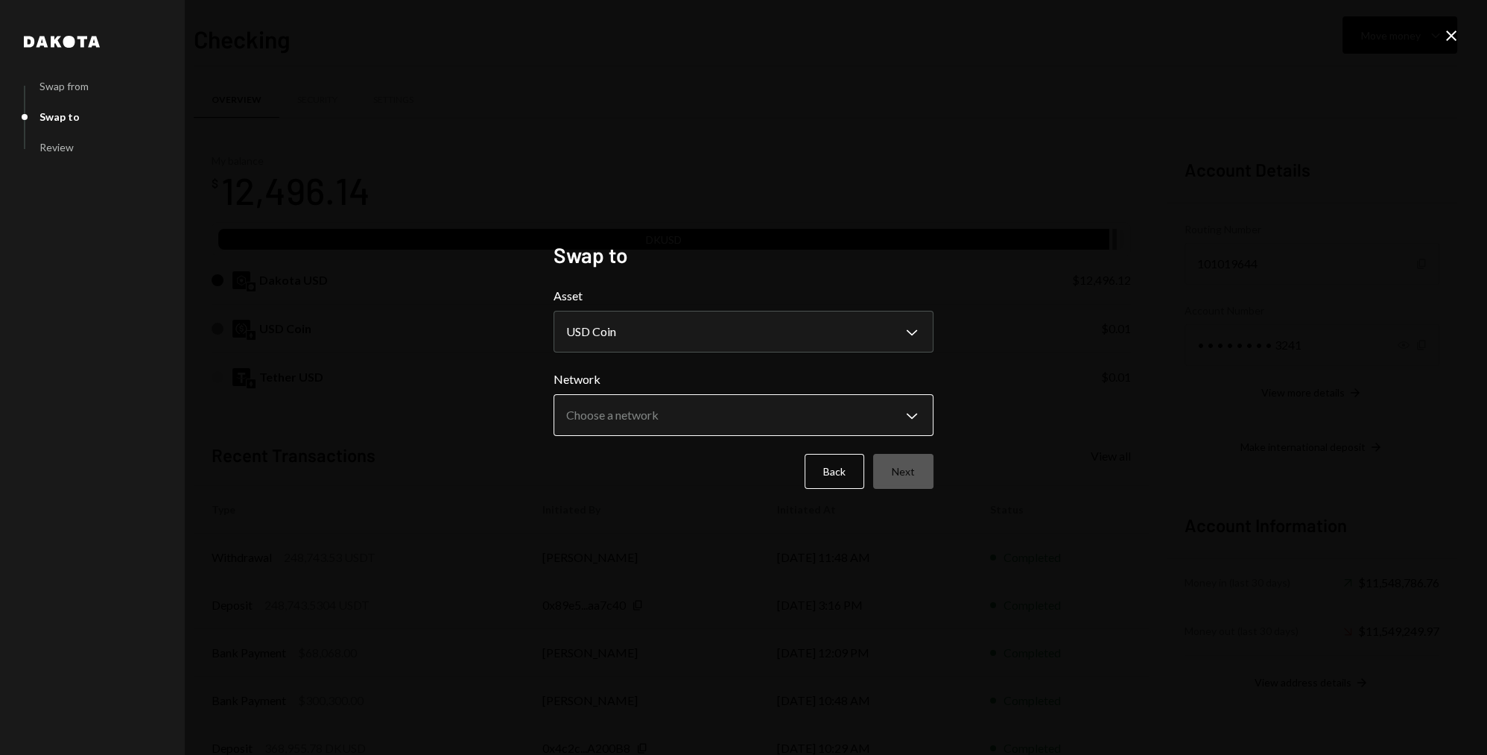
click at [854, 425] on body "7 717 Capital Limi... Caret Down Home Home Inbox Inbox Activities Transactions …" at bounding box center [743, 377] width 1487 height 755
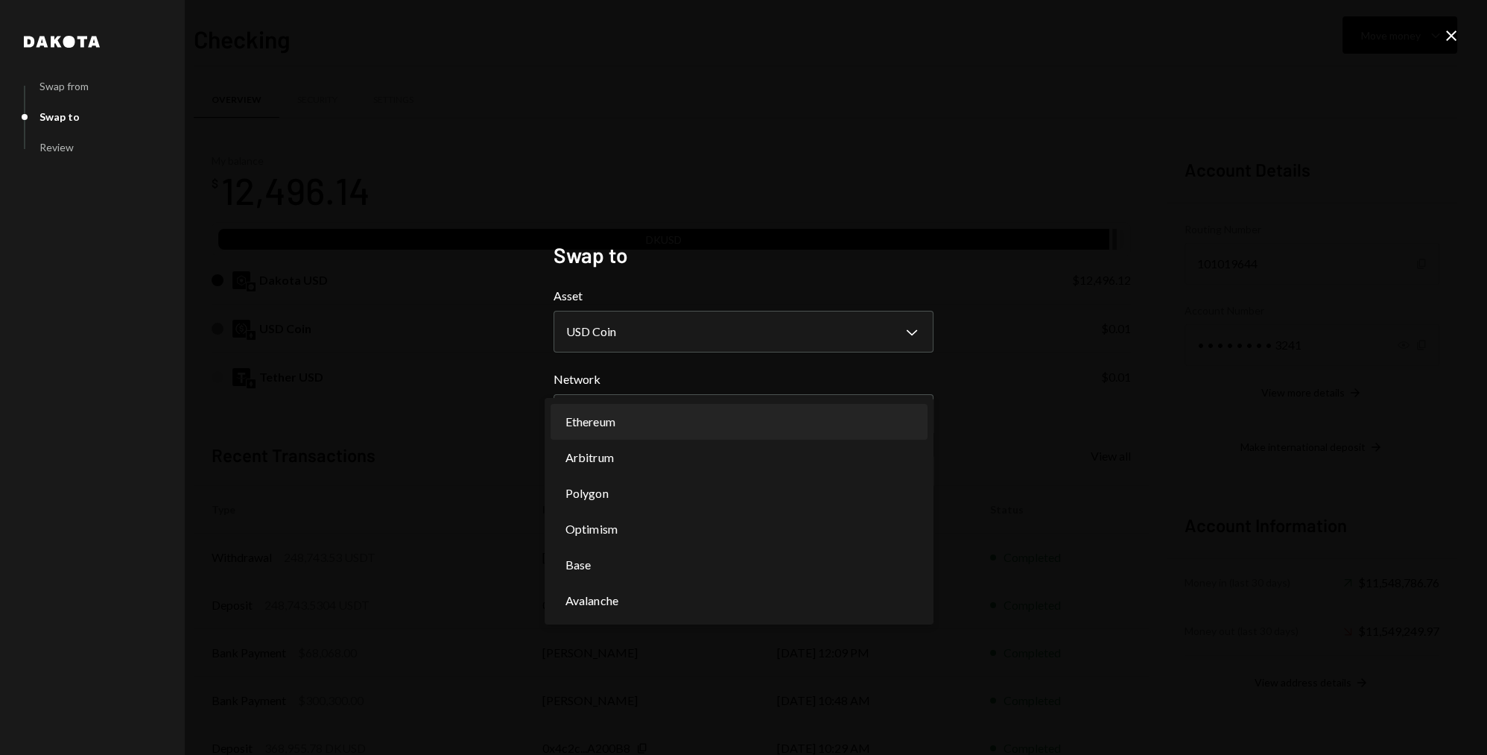
select select "**********"
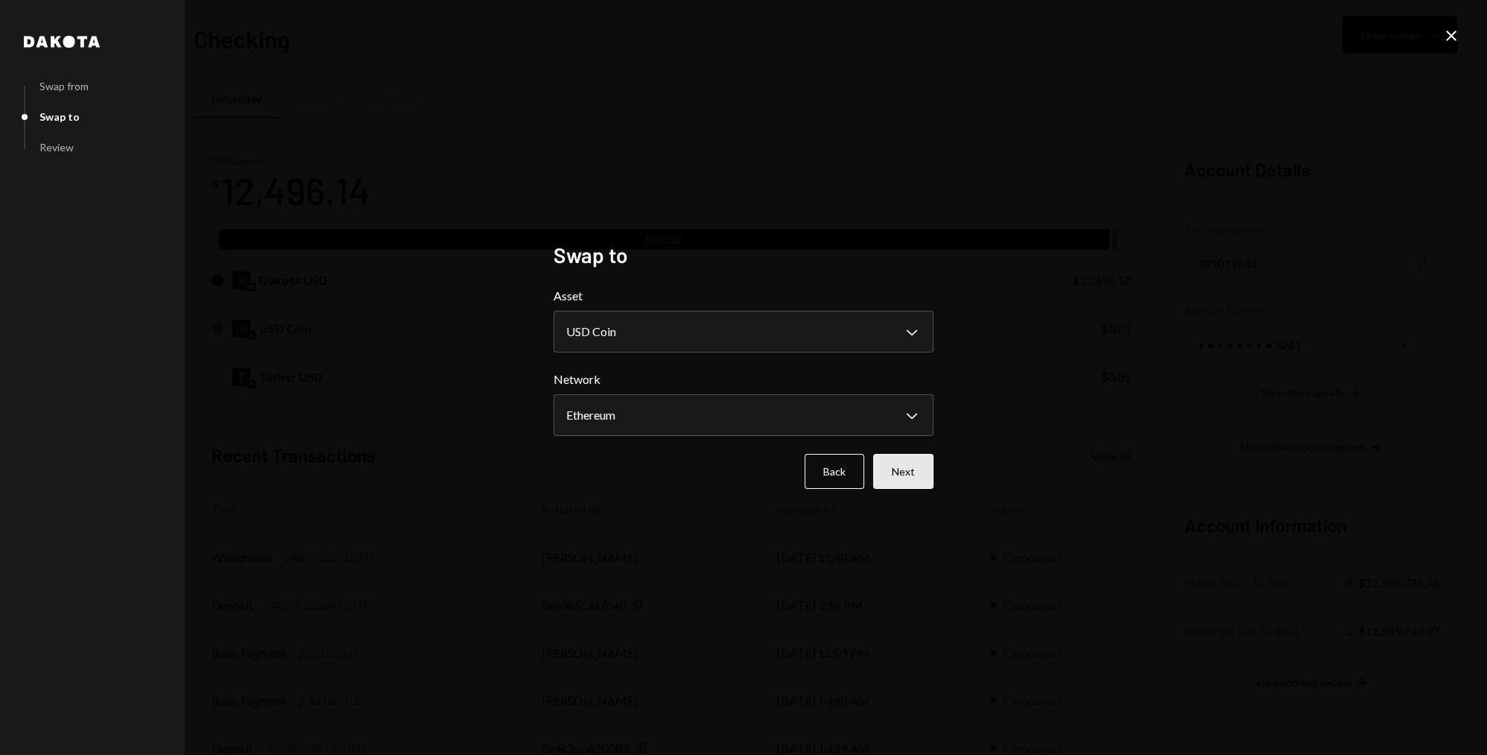
click at [918, 467] on button "Next" at bounding box center [903, 471] width 60 height 35
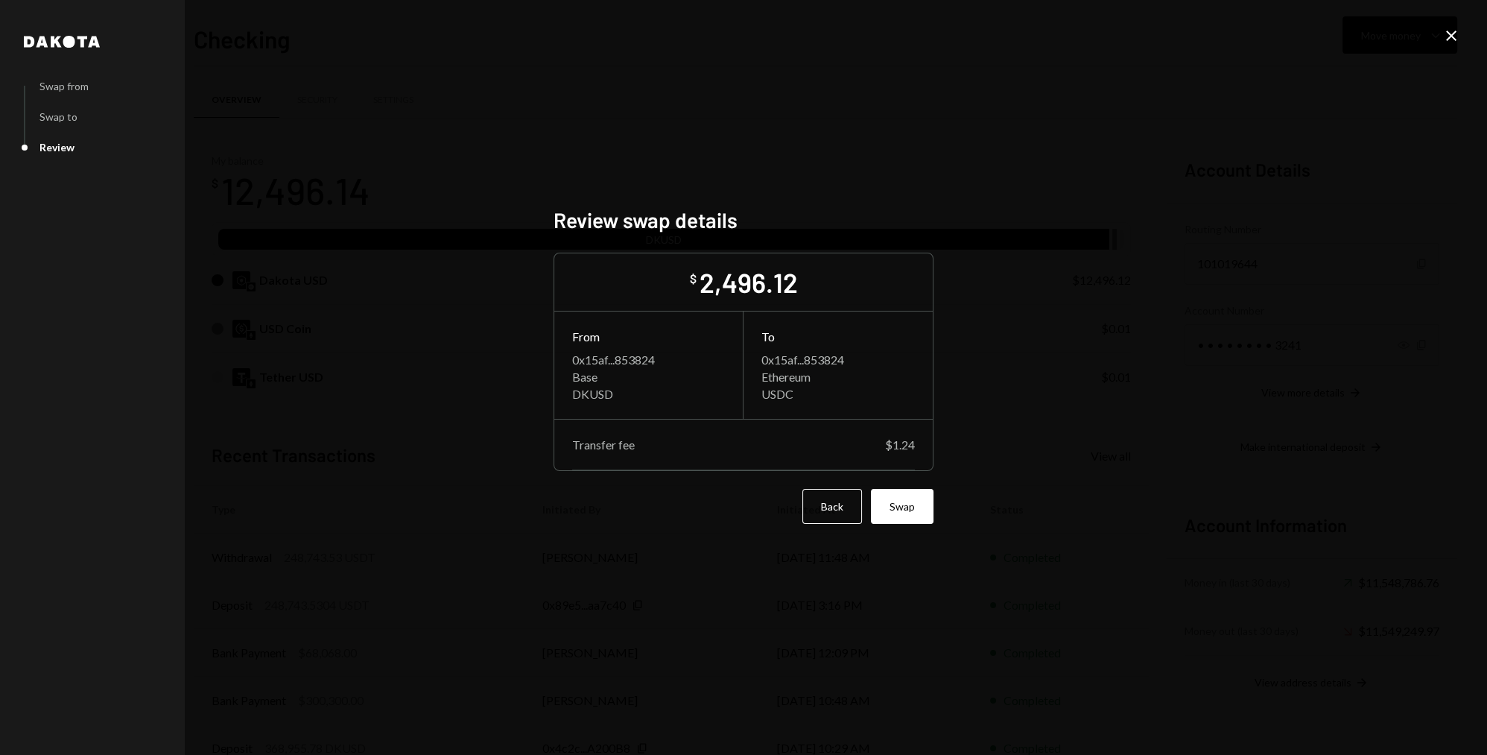
drag, startPoint x: 910, startPoint y: 516, endPoint x: 969, endPoint y: 490, distance: 64.7
click at [910, 517] on button "Swap" at bounding box center [902, 506] width 63 height 35
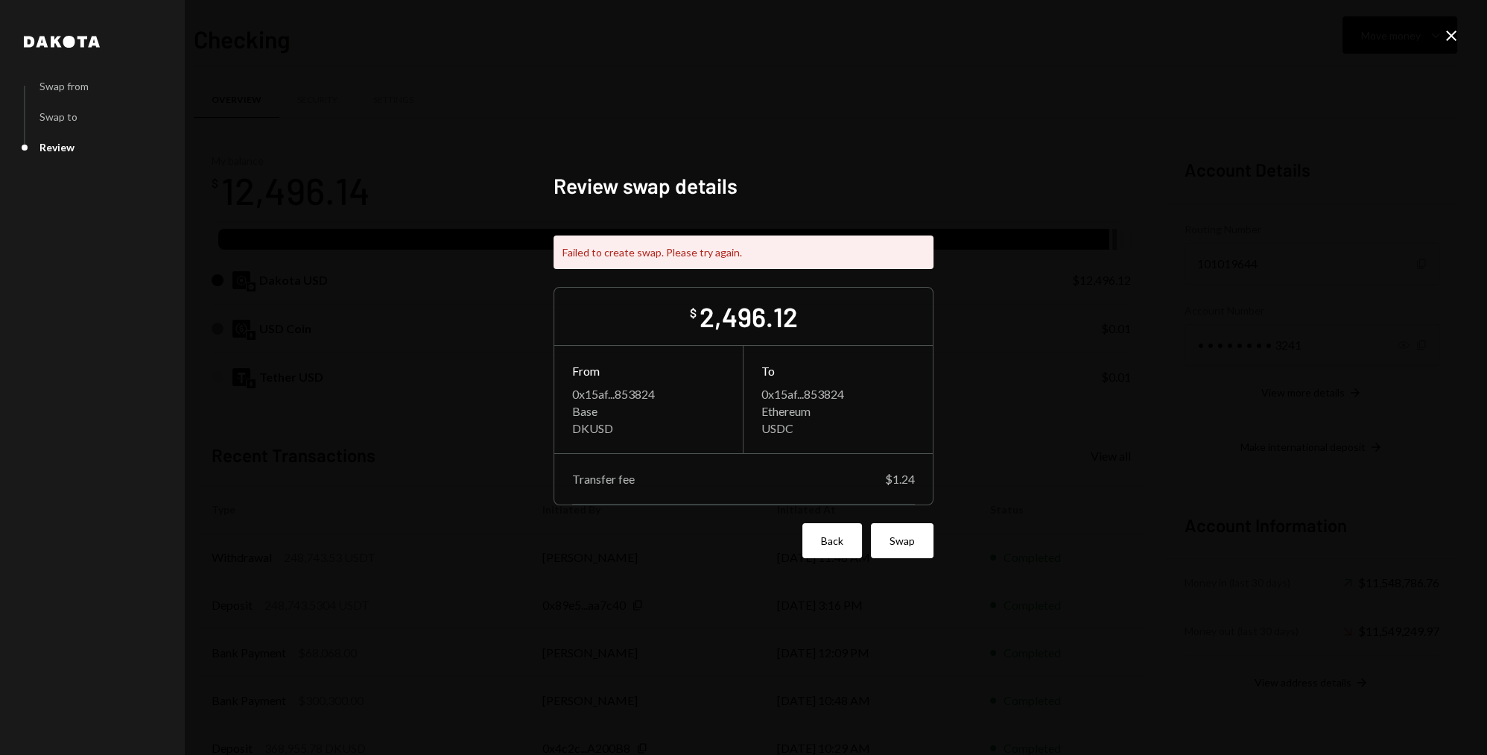
click at [829, 539] on button "Back" at bounding box center [833, 540] width 60 height 35
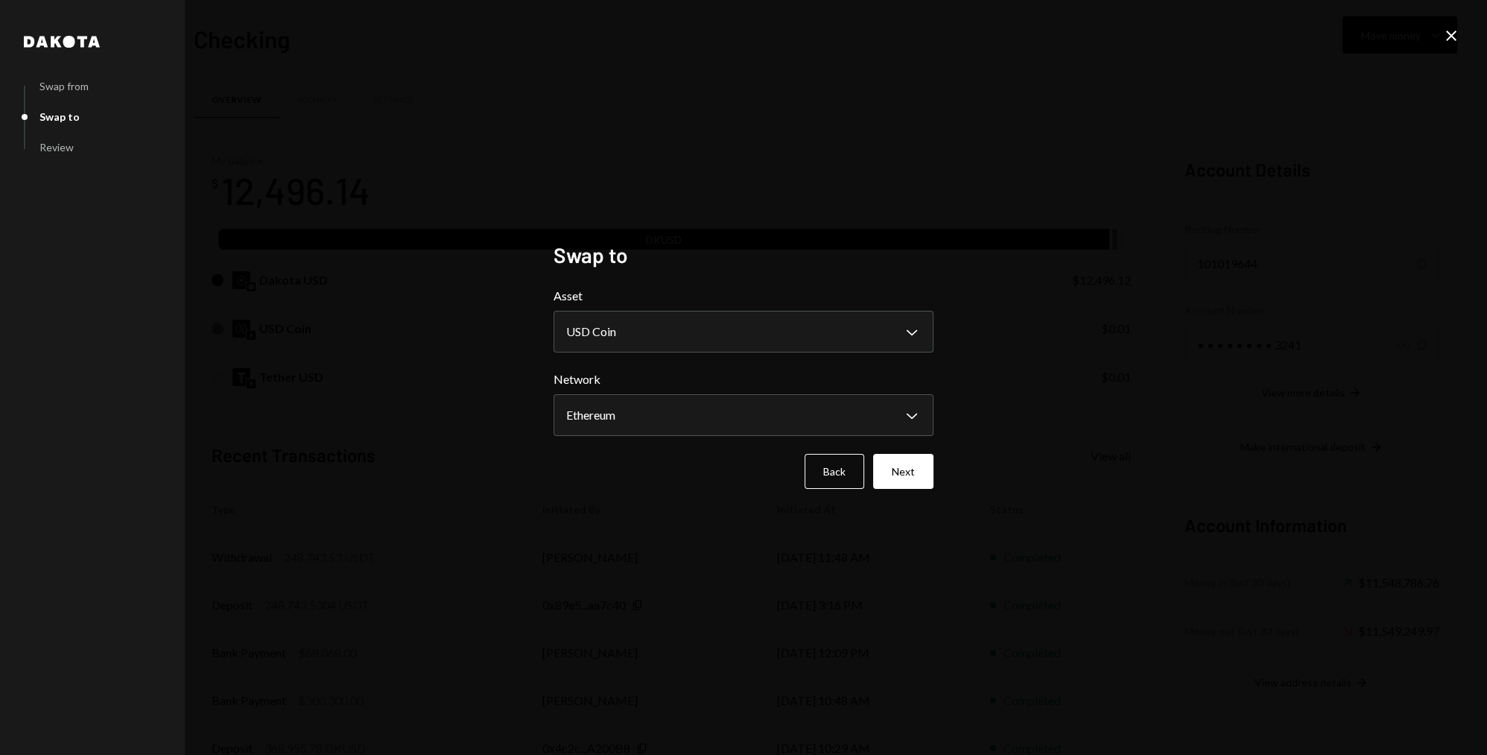
click at [1455, 34] on icon "Close" at bounding box center [1452, 36] width 18 height 18
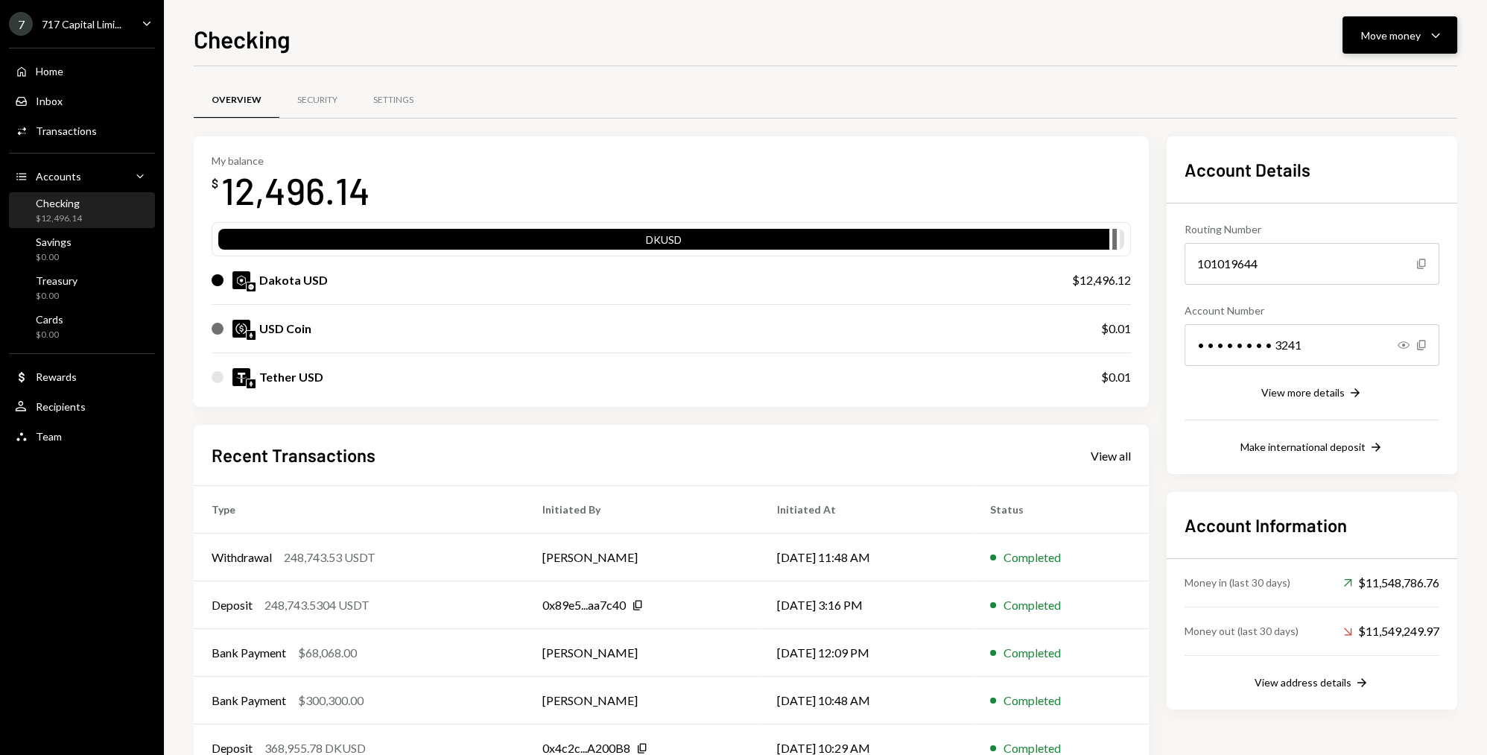
drag, startPoint x: 1378, startPoint y: 38, endPoint x: 1376, endPoint y: 48, distance: 10.5
click at [1378, 38] on div "Move money" at bounding box center [1391, 36] width 60 height 16
click at [1338, 194] on div "Swap stablecoins" at bounding box center [1388, 194] width 109 height 16
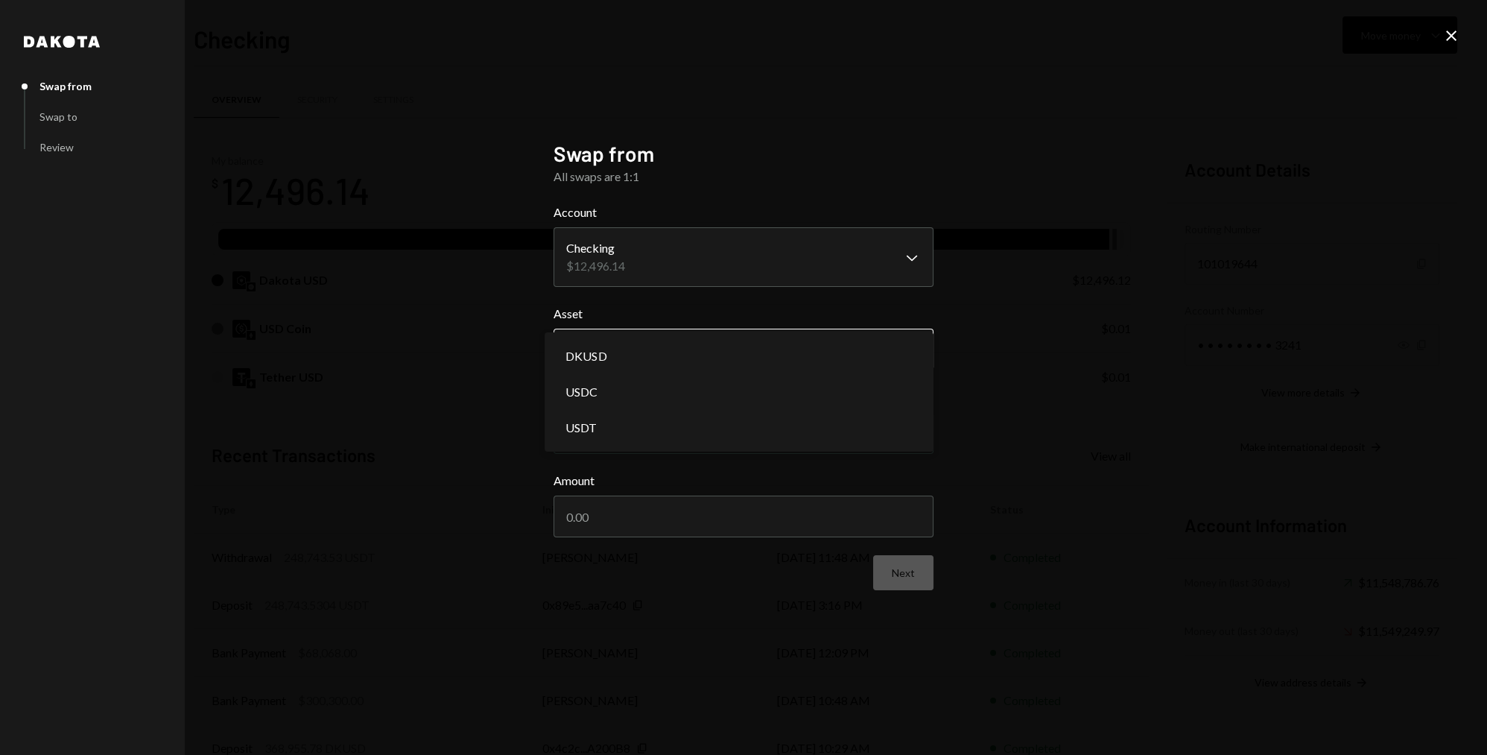
click at [692, 349] on body "7 717 Capital Limi... Caret Down Home Home Inbox Inbox Activities Transactions …" at bounding box center [743, 377] width 1487 height 755
select select "*****"
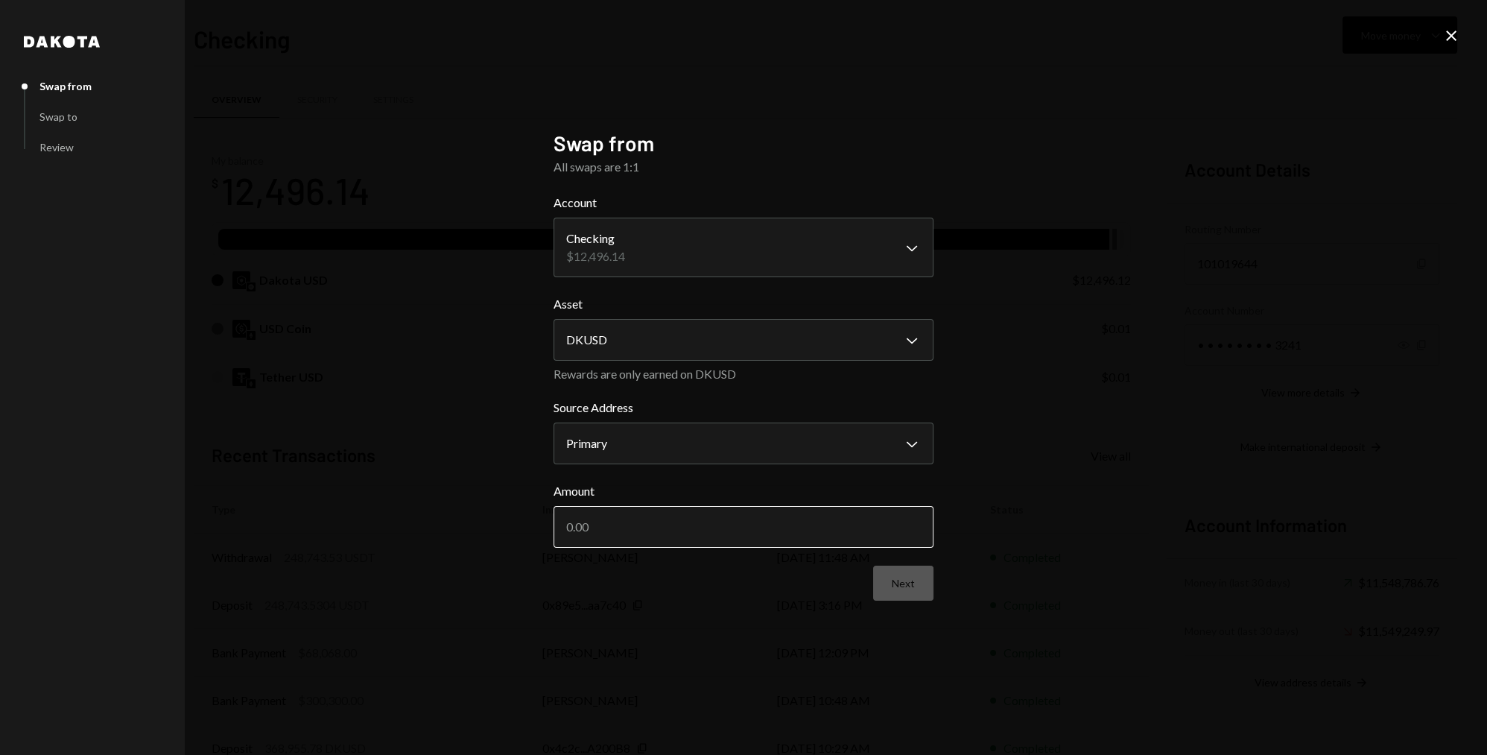
click at [682, 532] on input "Amount" at bounding box center [744, 527] width 380 height 42
type input "2496.14"
click at [925, 576] on button "Next" at bounding box center [903, 583] width 60 height 35
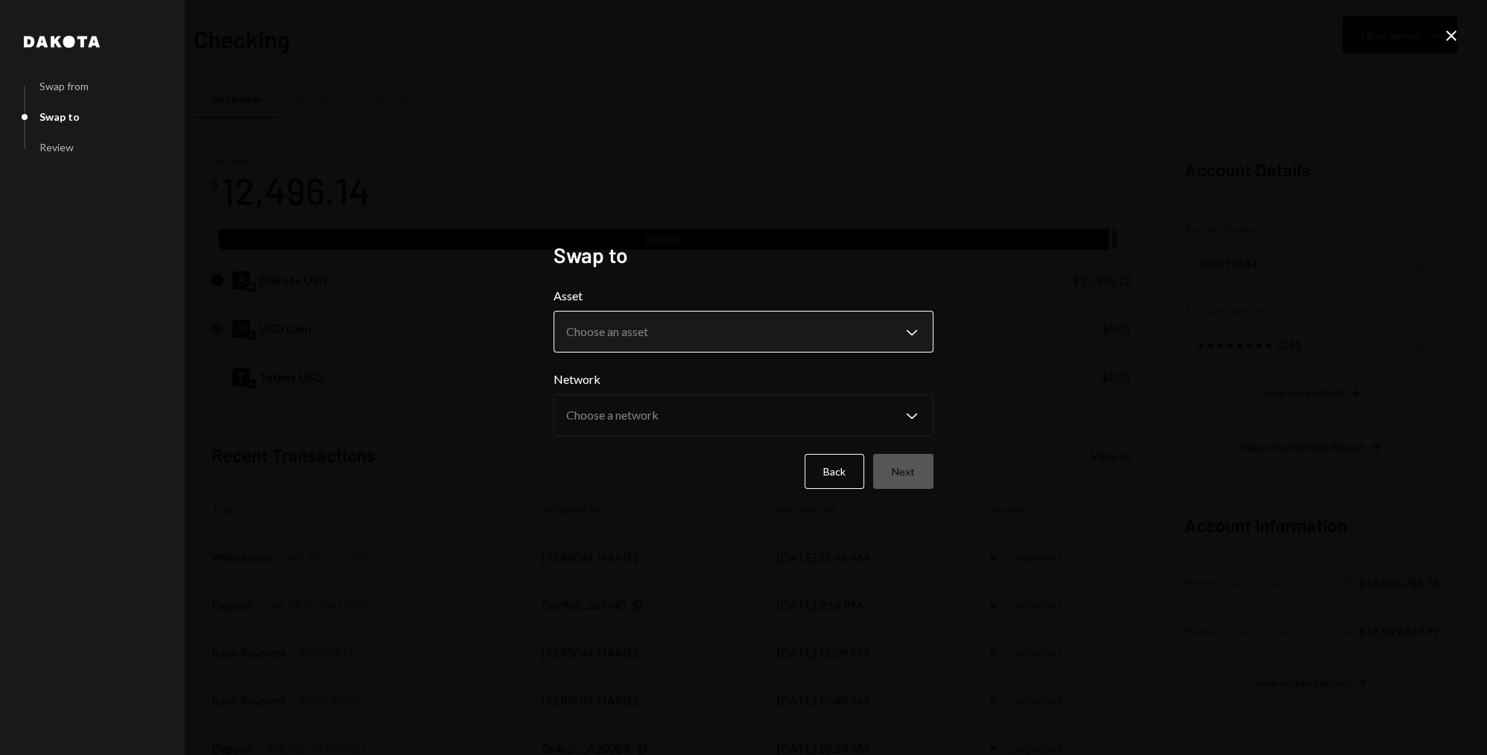
click at [727, 338] on body "7 717 Capital Limi... Caret Down Home Home Inbox Inbox Activities Transactions …" at bounding box center [743, 377] width 1487 height 755
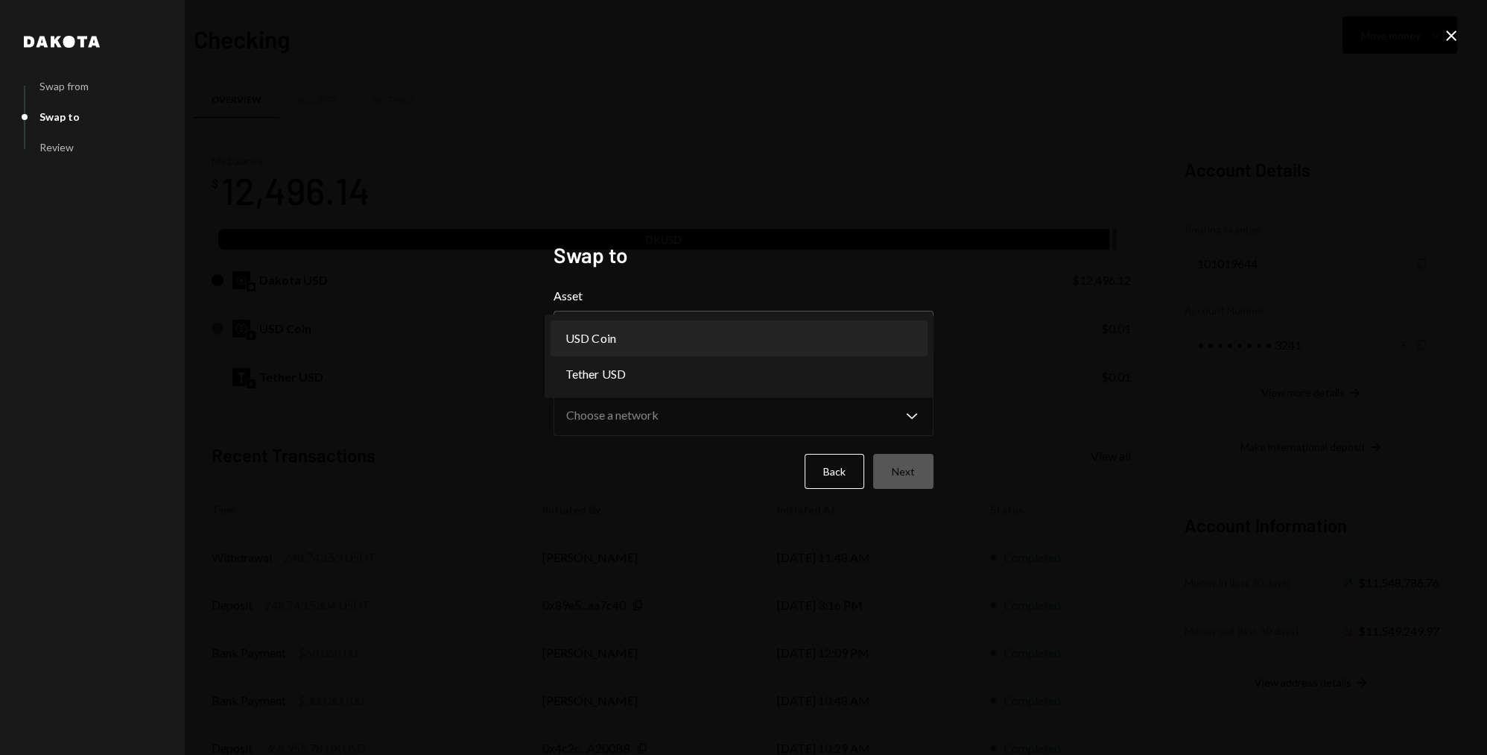
select select "****"
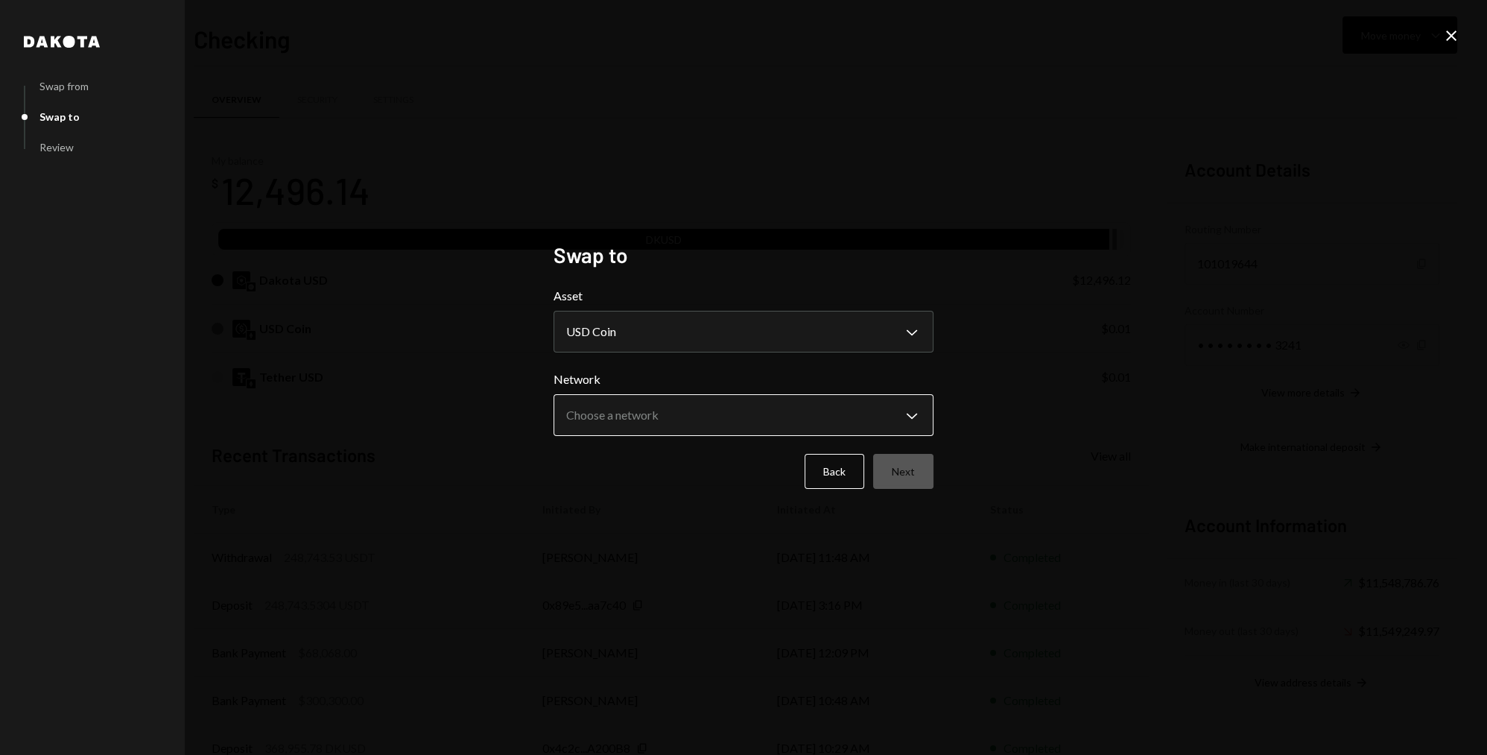
click at [850, 420] on body "7 717 Capital Limi... Caret Down Home Home Inbox Inbox Activities Transactions …" at bounding box center [743, 377] width 1487 height 755
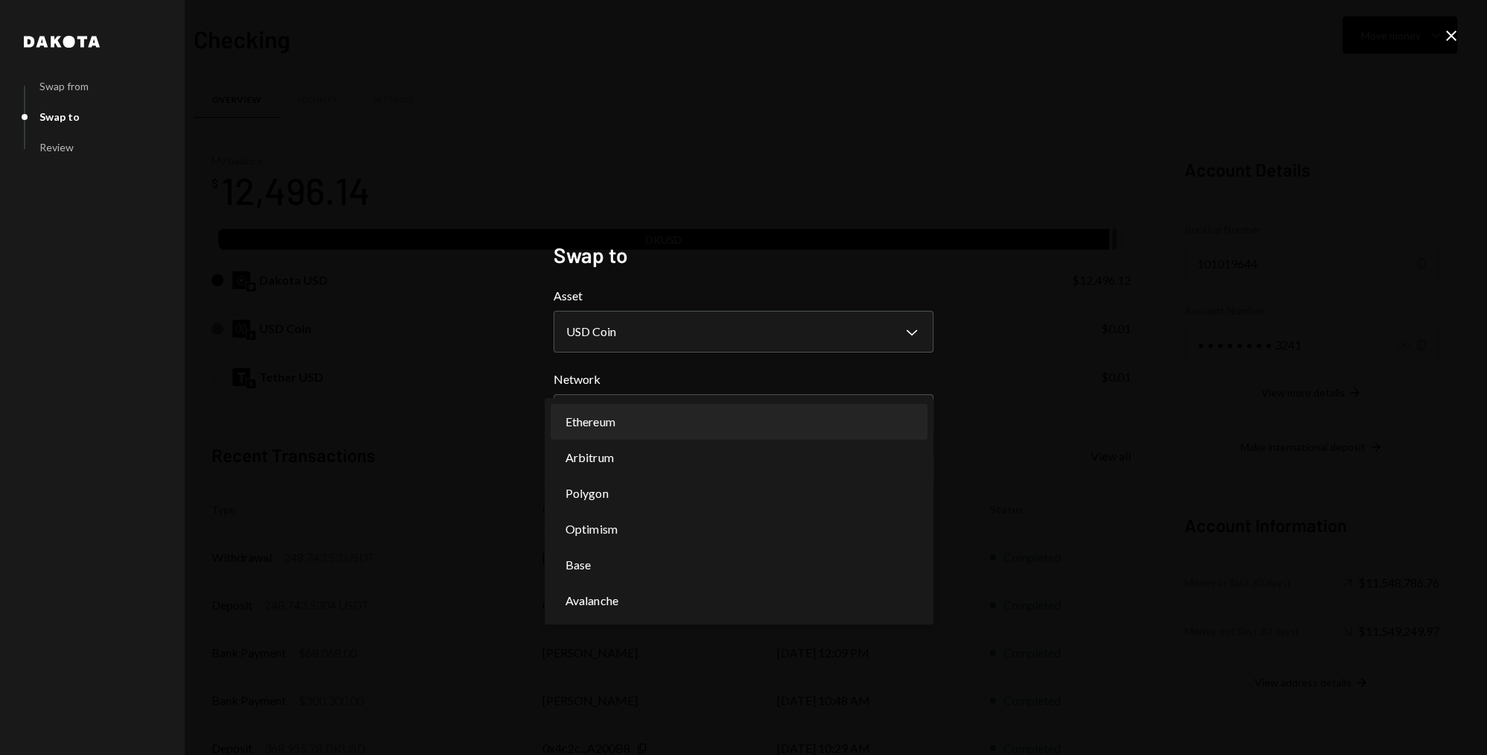
select select "**********"
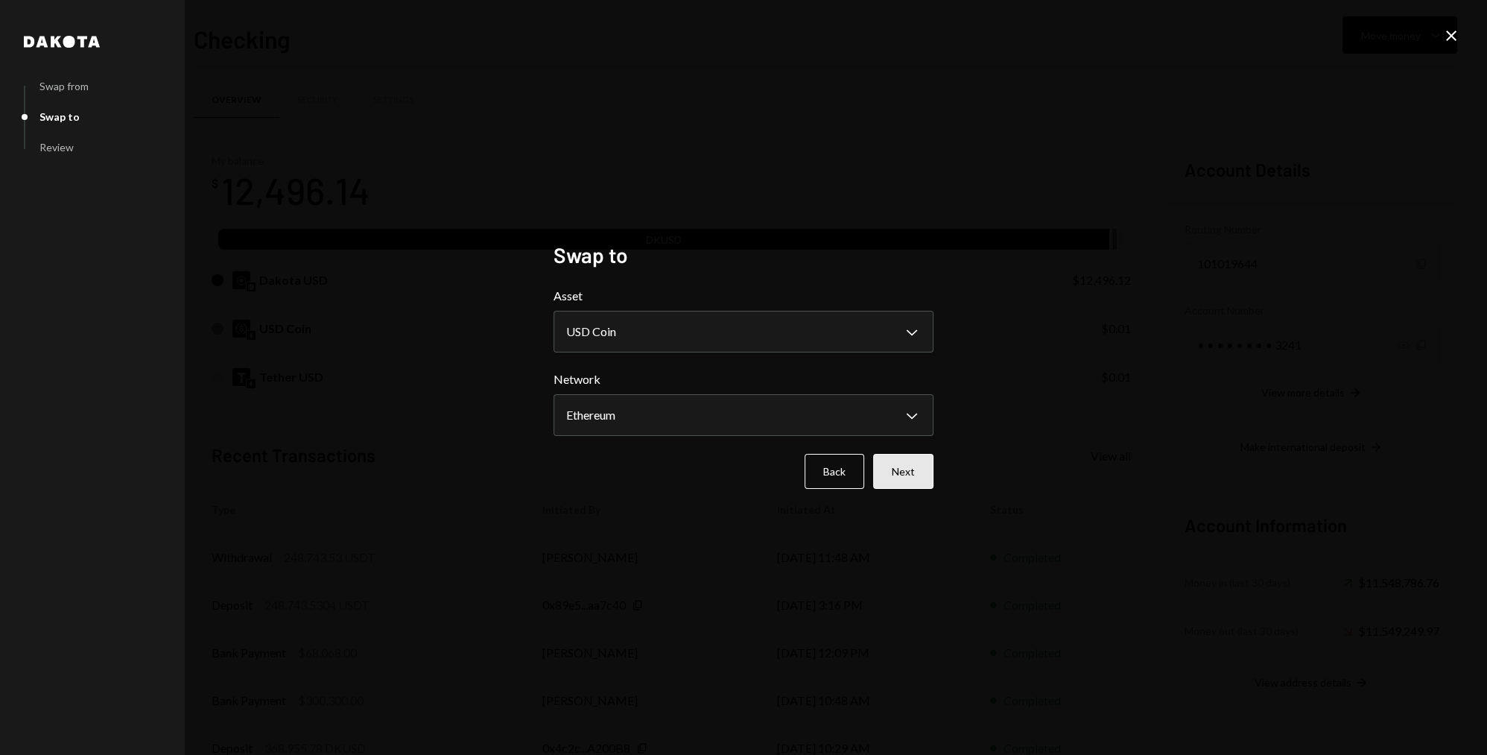
drag, startPoint x: 910, startPoint y: 465, endPoint x: 1038, endPoint y: 472, distance: 128.4
click at [911, 466] on button "Next" at bounding box center [903, 471] width 60 height 35
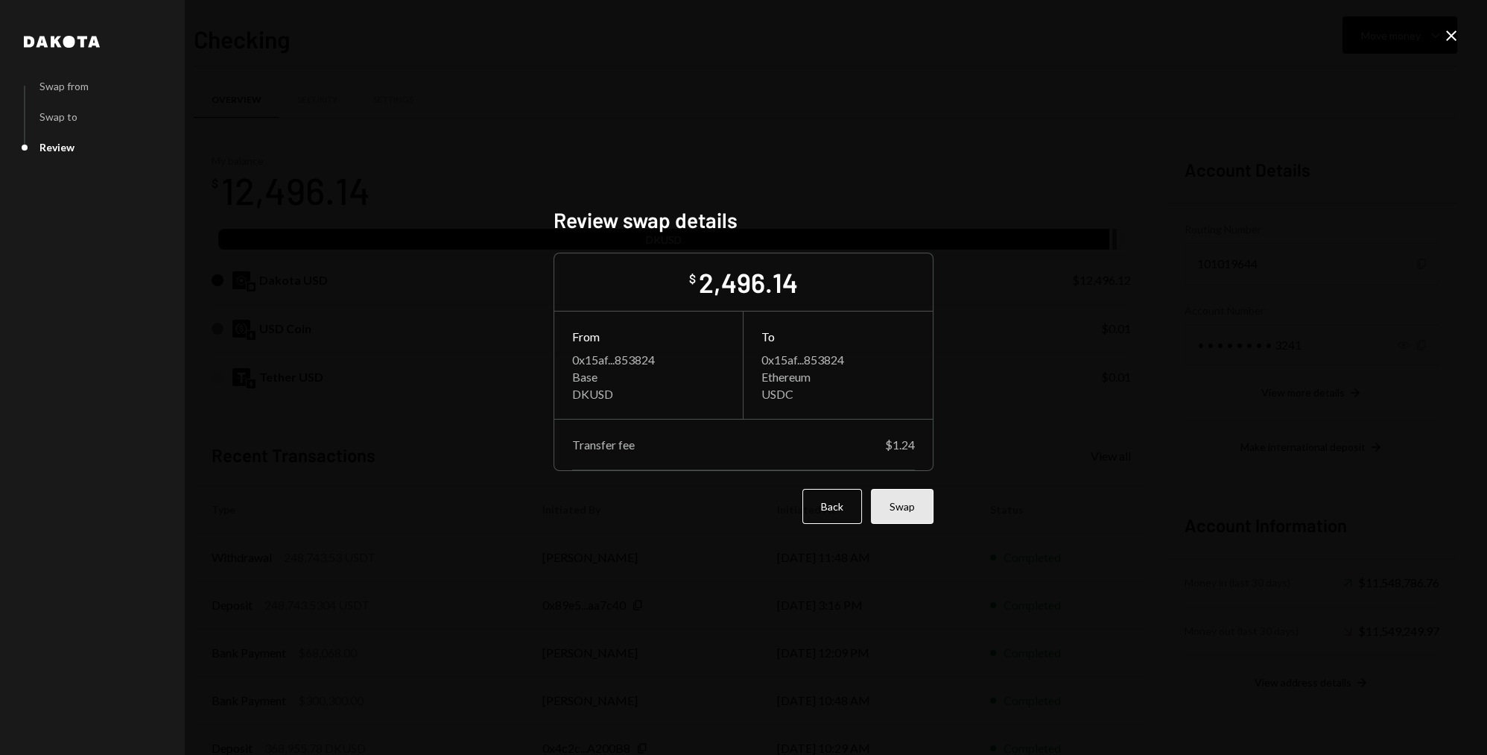
click at [911, 519] on button "Swap" at bounding box center [902, 506] width 63 height 35
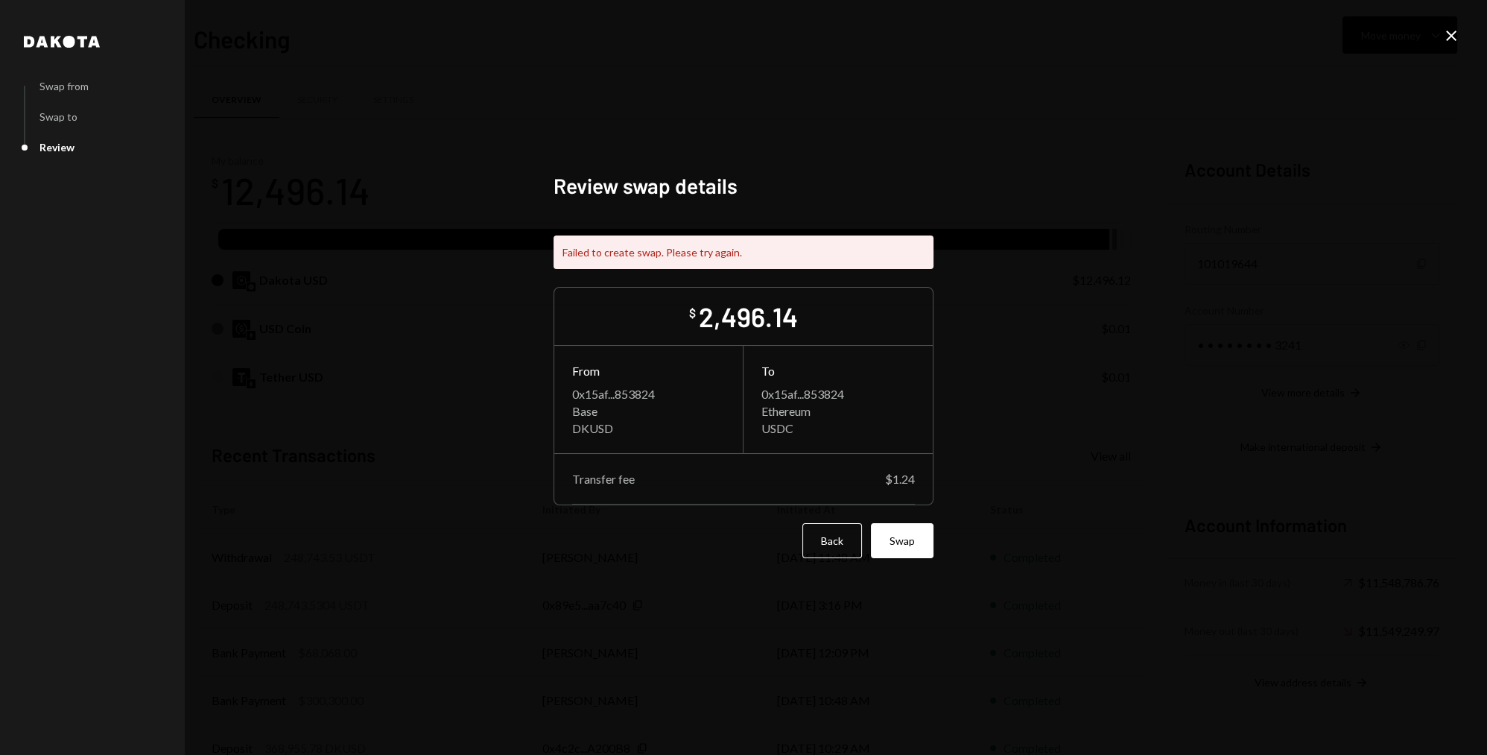
click at [1449, 32] on icon "Close" at bounding box center [1452, 36] width 18 height 18
